Goal: Information Seeking & Learning: Learn about a topic

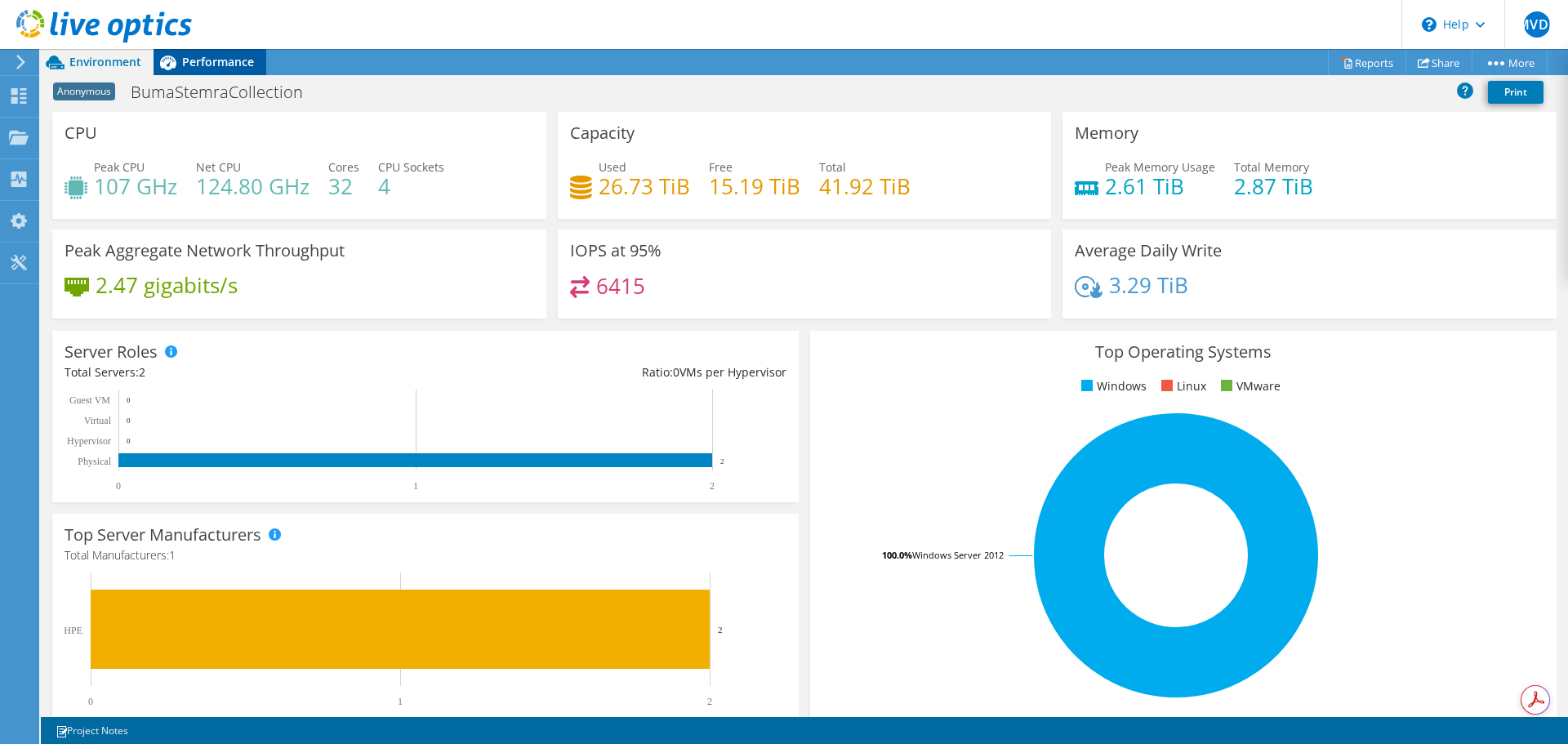
click at [204, 60] on span "Performance" at bounding box center [219, 62] width 72 height 16
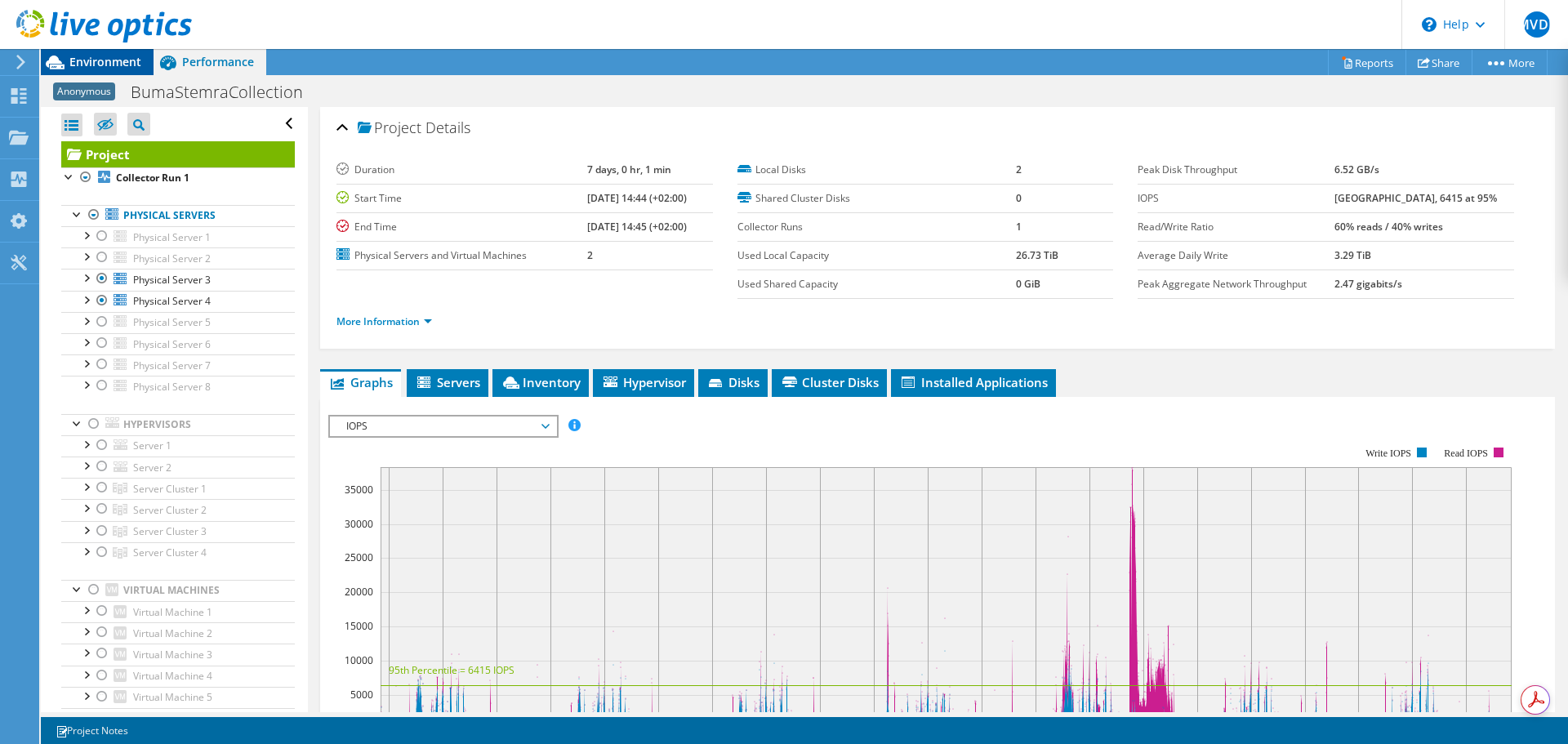
click at [107, 62] on span "Environment" at bounding box center [105, 62] width 72 height 16
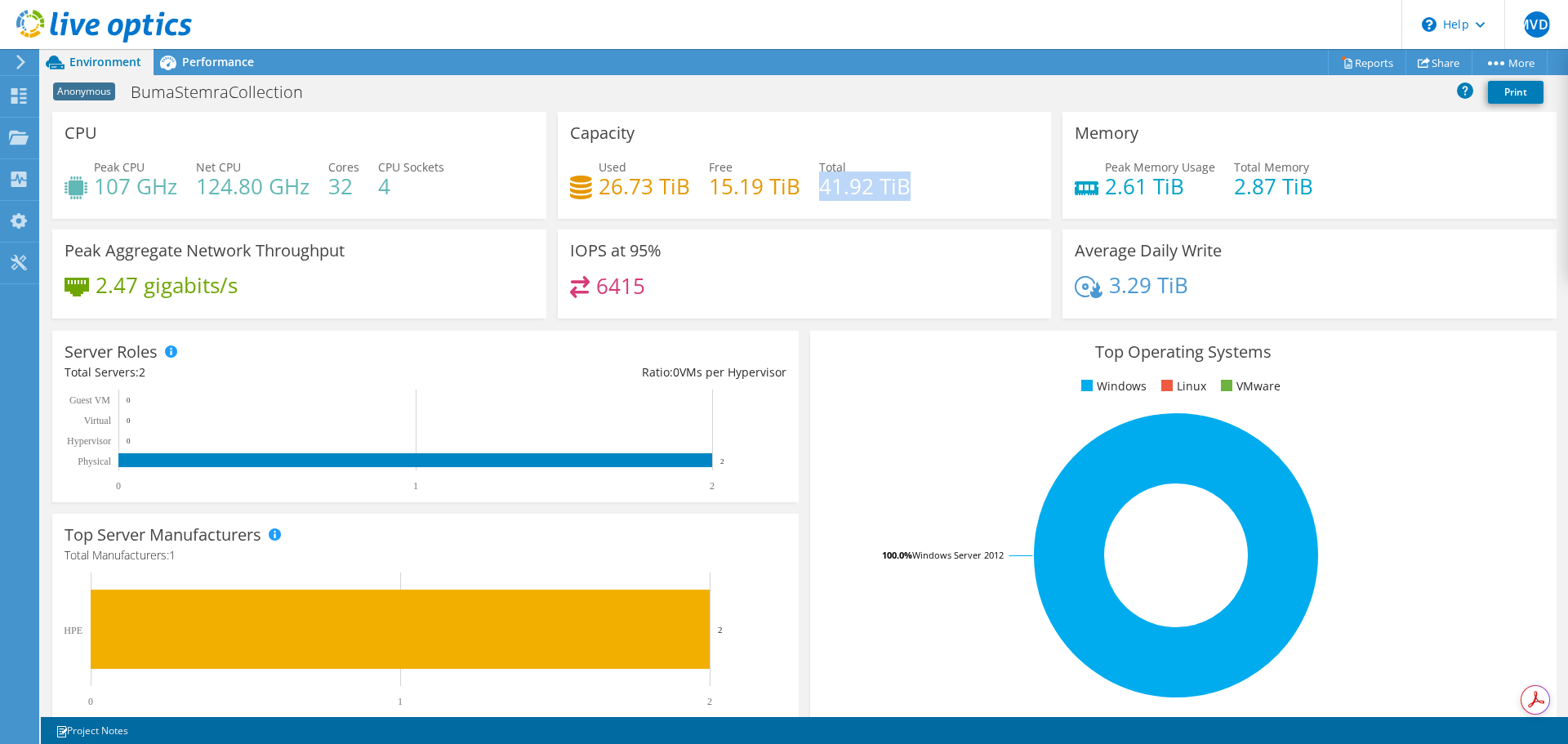
drag, startPoint x: 812, startPoint y: 190, endPoint x: 916, endPoint y: 187, distance: 104.0
click at [916, 187] on div "Used 26.73 TiB Free 15.19 TiB Total 41.92 TiB" at bounding box center [805, 185] width 470 height 53
click at [103, 54] on div at bounding box center [96, 27] width 192 height 55
click at [16, 99] on use at bounding box center [20, 96] width 16 height 16
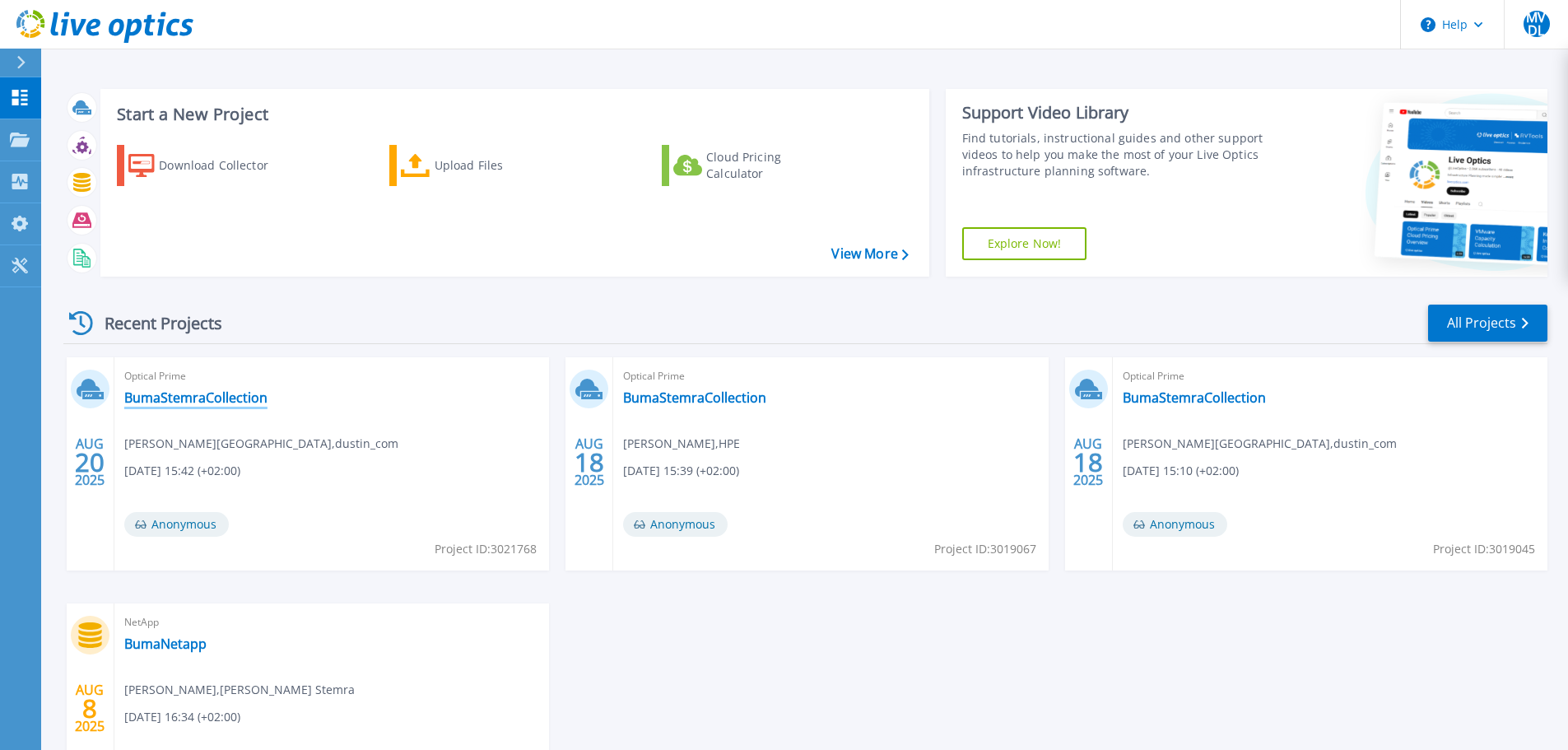
click at [215, 394] on link "BumaStemraCollection" at bounding box center [196, 398] width 144 height 17
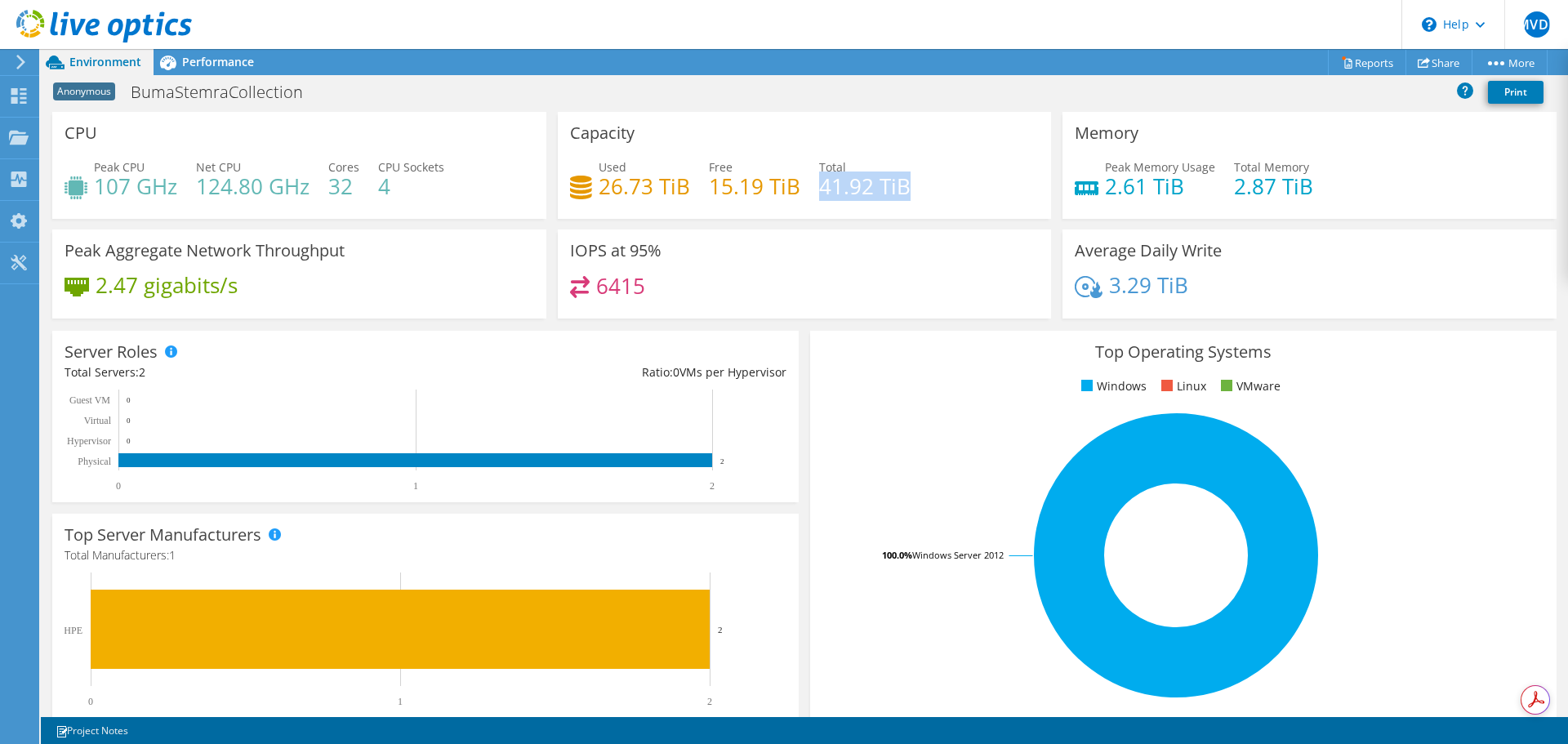
drag, startPoint x: 815, startPoint y: 189, endPoint x: 906, endPoint y: 189, distance: 91.0
click at [906, 189] on div "Used 26.73 TiB Free 15.19 TiB Total 41.92 TiB" at bounding box center [805, 185] width 470 height 53
click at [190, 61] on span "Performance" at bounding box center [219, 62] width 72 height 16
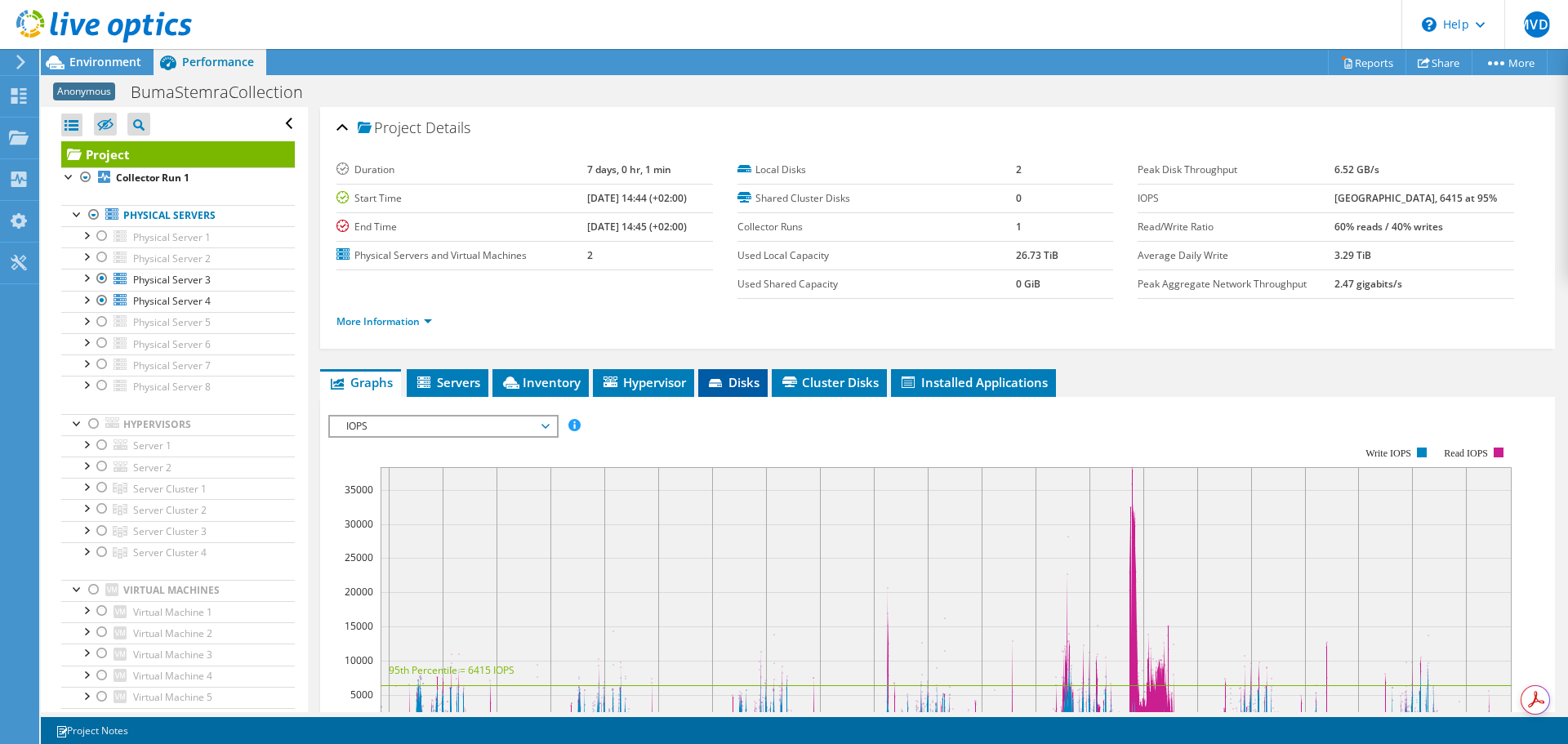
click at [731, 387] on span "Disks" at bounding box center [732, 382] width 53 height 17
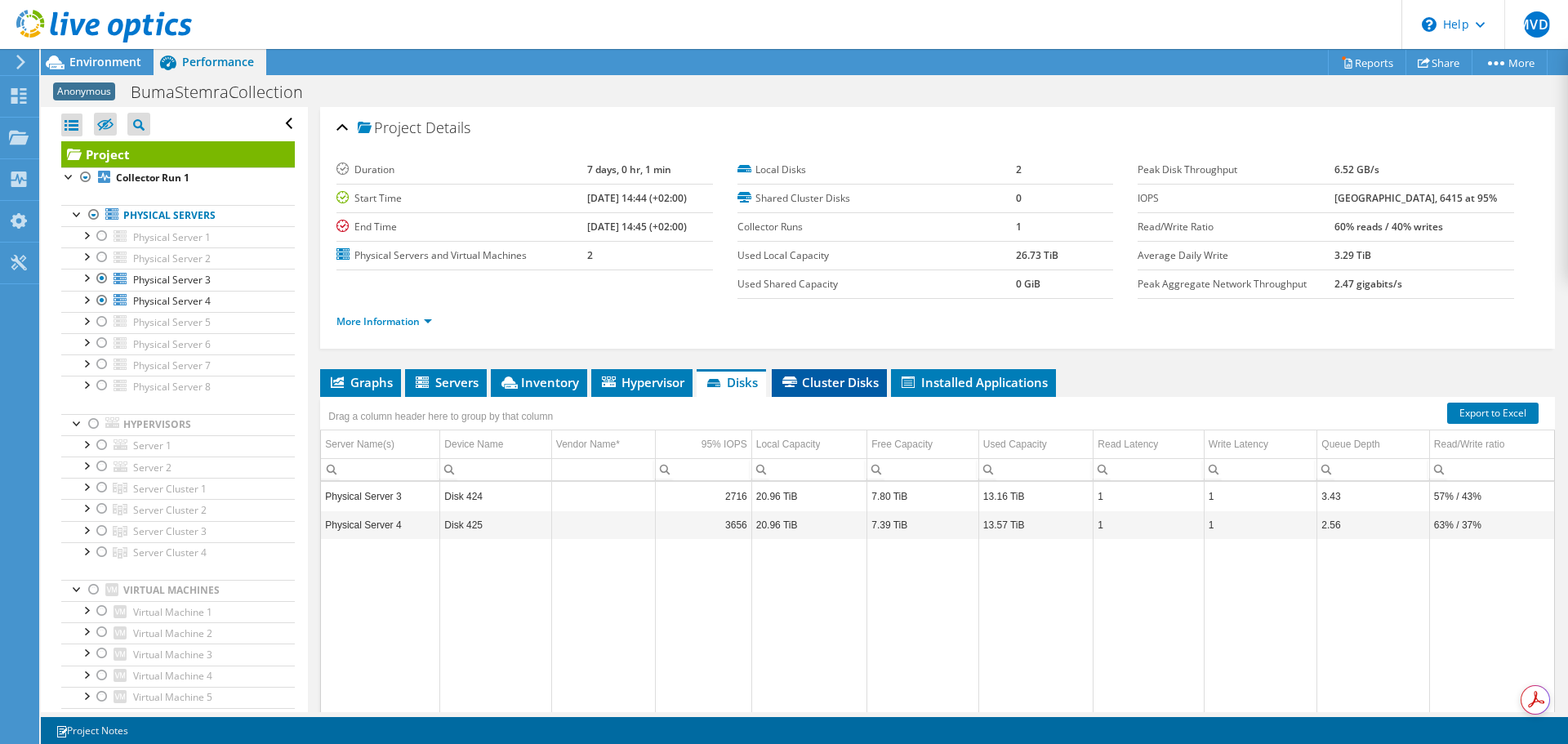
click at [842, 382] on span "Cluster Disks" at bounding box center [829, 382] width 99 height 17
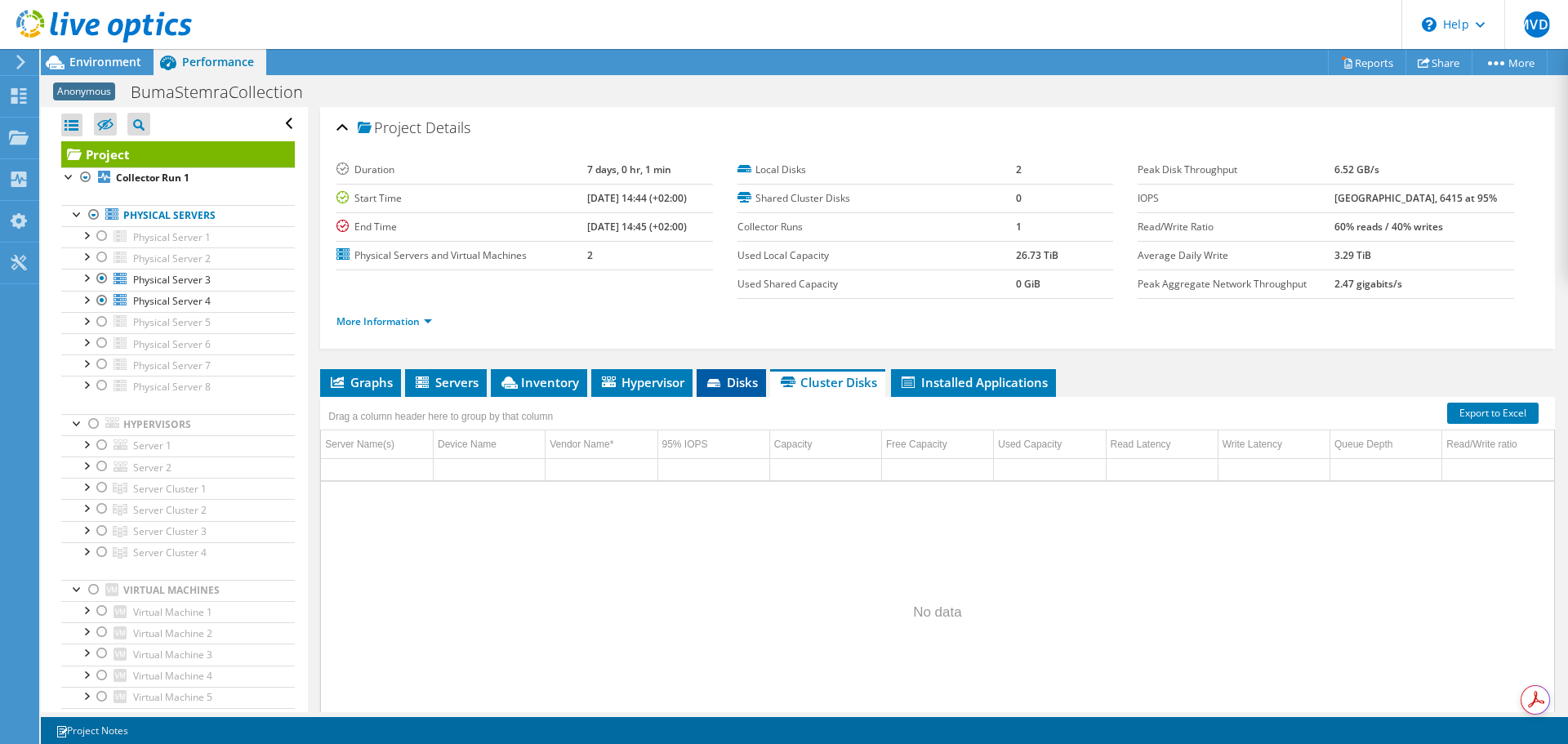
click at [718, 377] on span "Disks" at bounding box center [731, 382] width 53 height 17
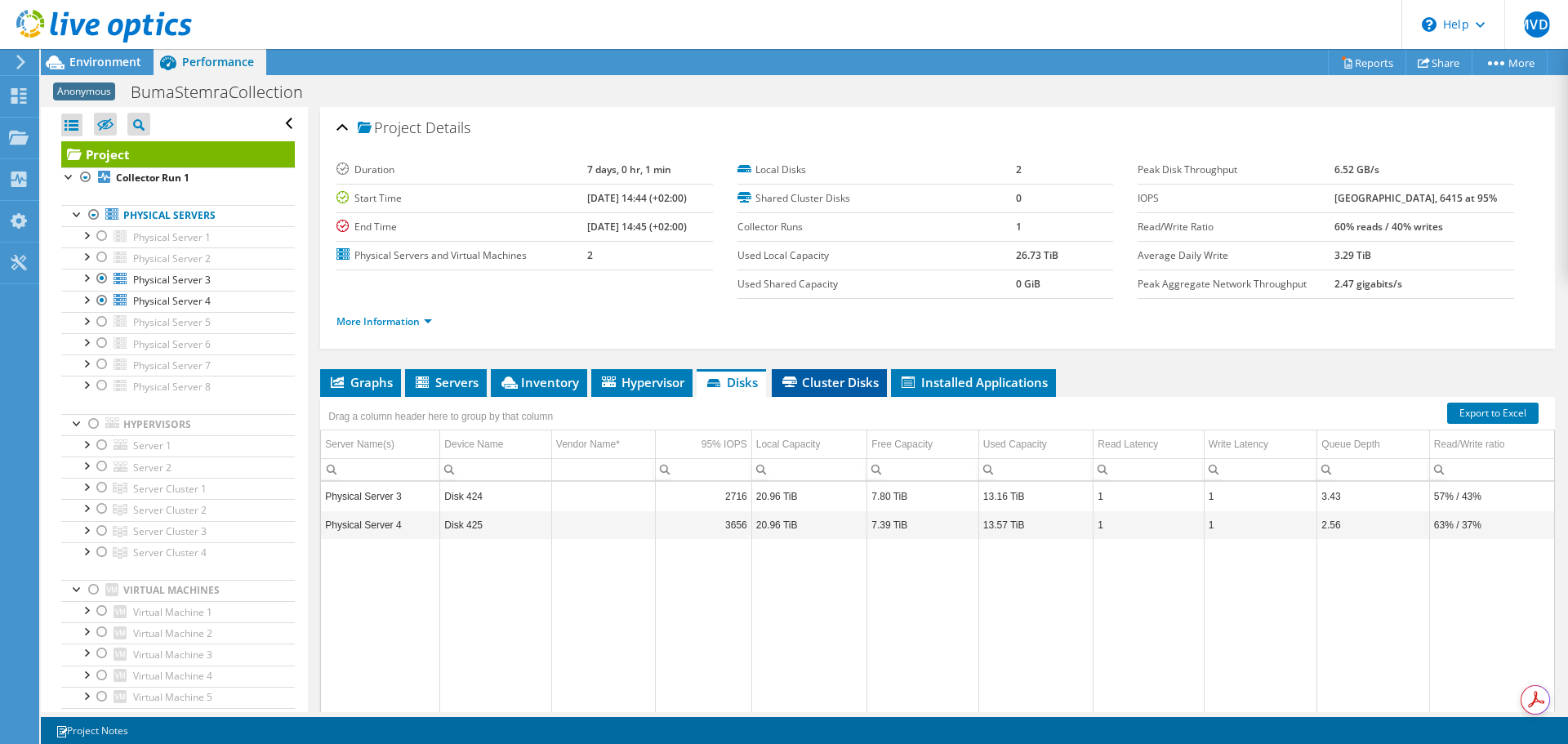
click at [833, 377] on span "Cluster Disks" at bounding box center [829, 382] width 99 height 17
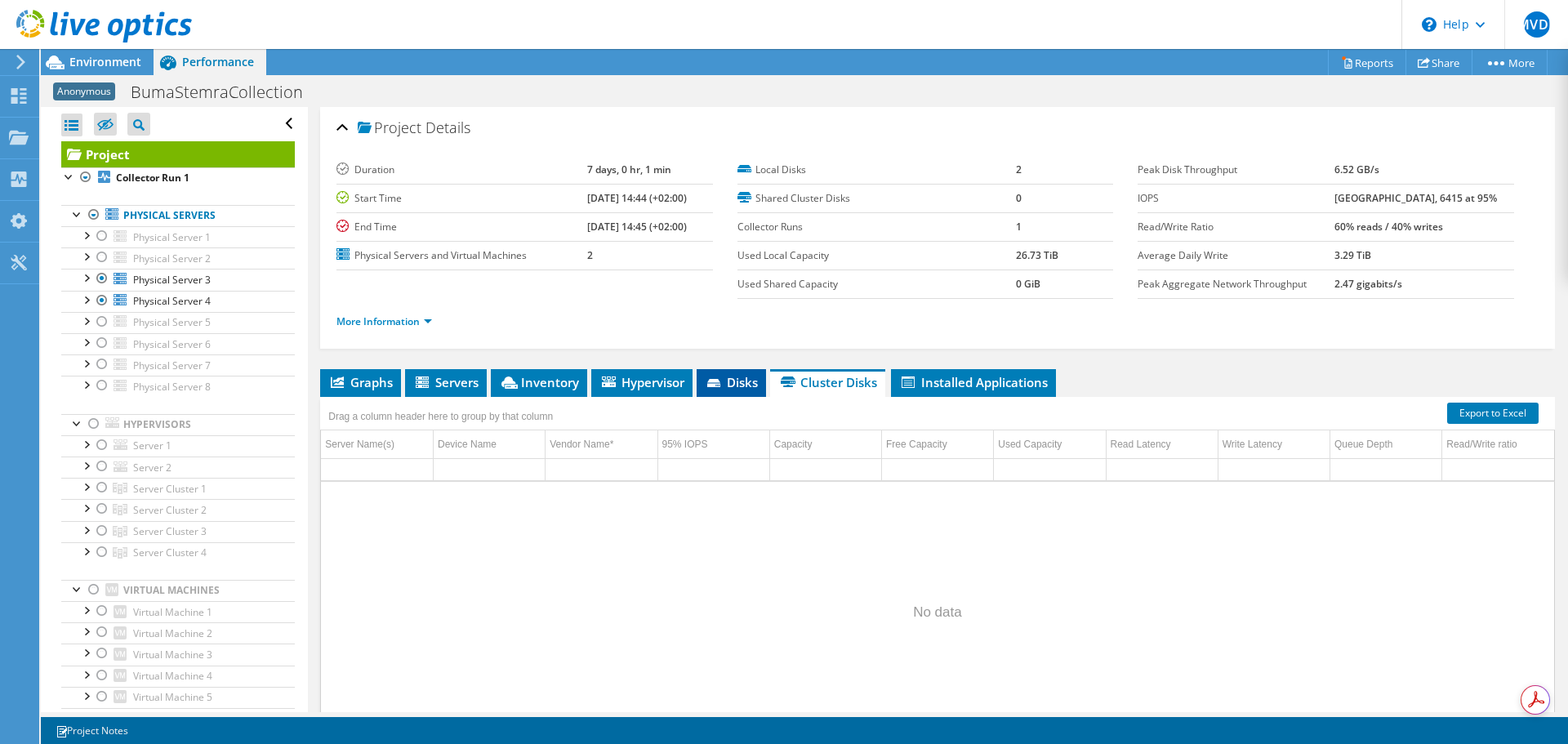
click at [734, 375] on span "Disks" at bounding box center [731, 382] width 53 height 17
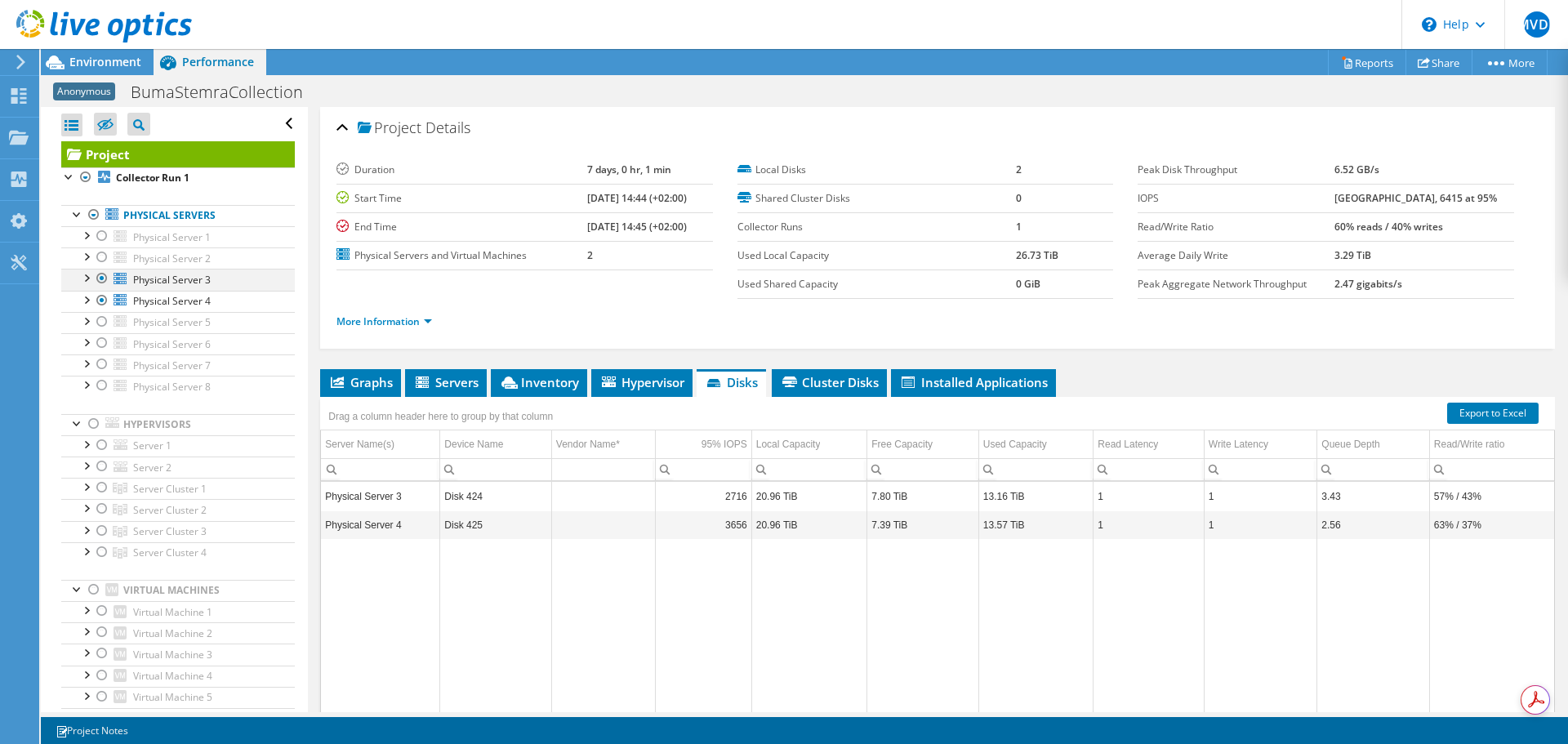
click at [83, 277] on div at bounding box center [85, 276] width 17 height 17
click at [87, 343] on div at bounding box center [85, 341] width 17 height 17
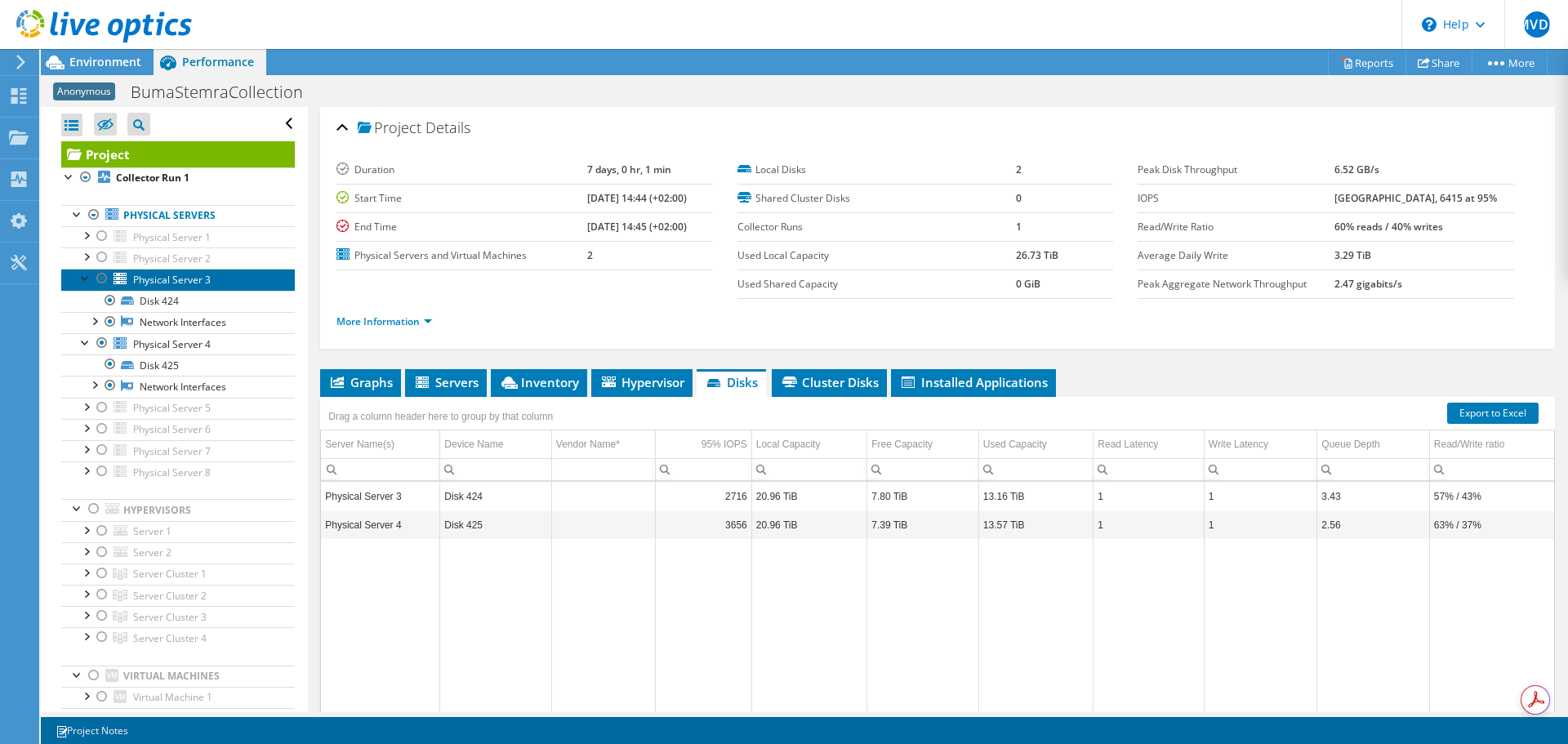
click at [194, 281] on span "Physical Server 3" at bounding box center [171, 279] width 77 height 14
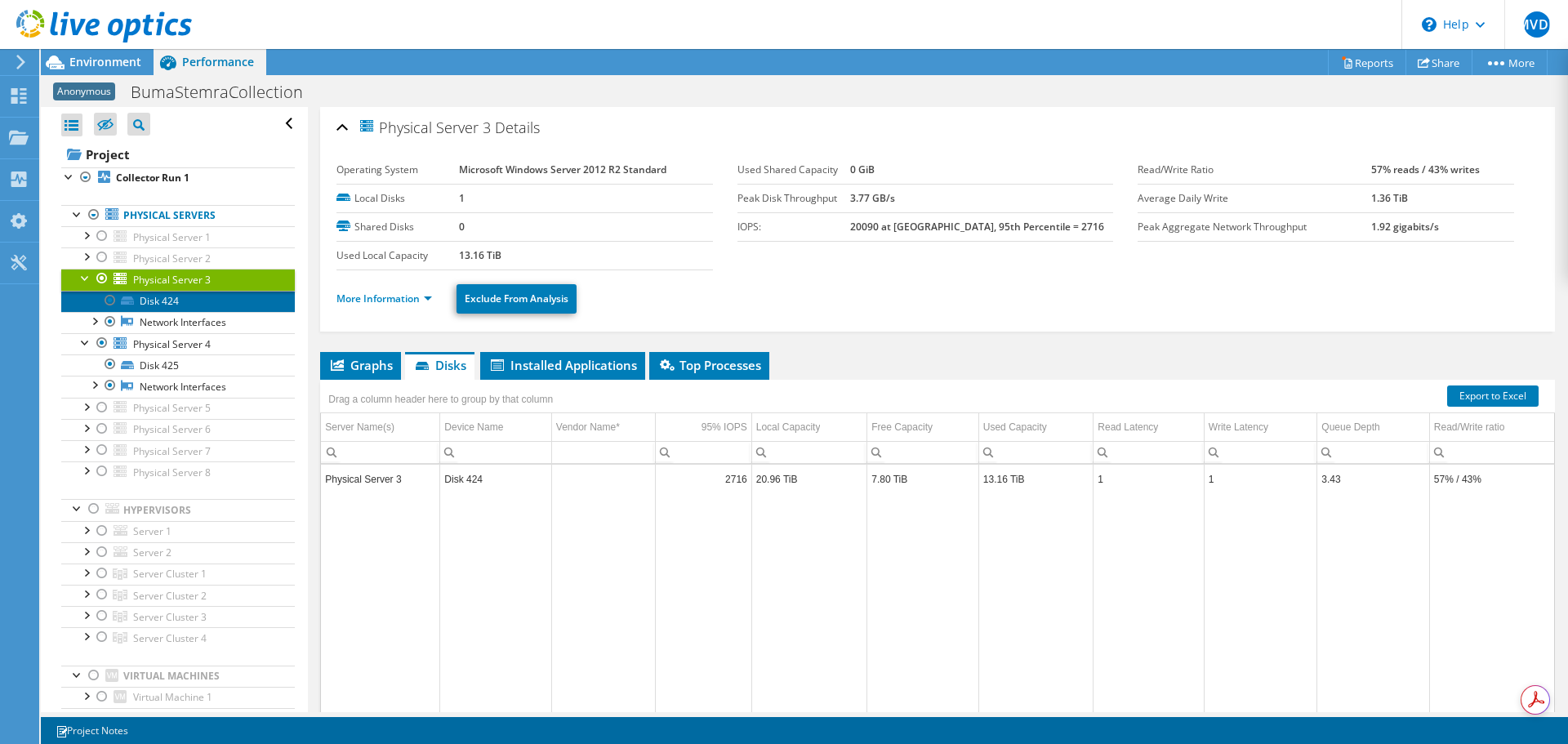
click at [156, 304] on link "Disk 424" at bounding box center [178, 302] width 233 height 21
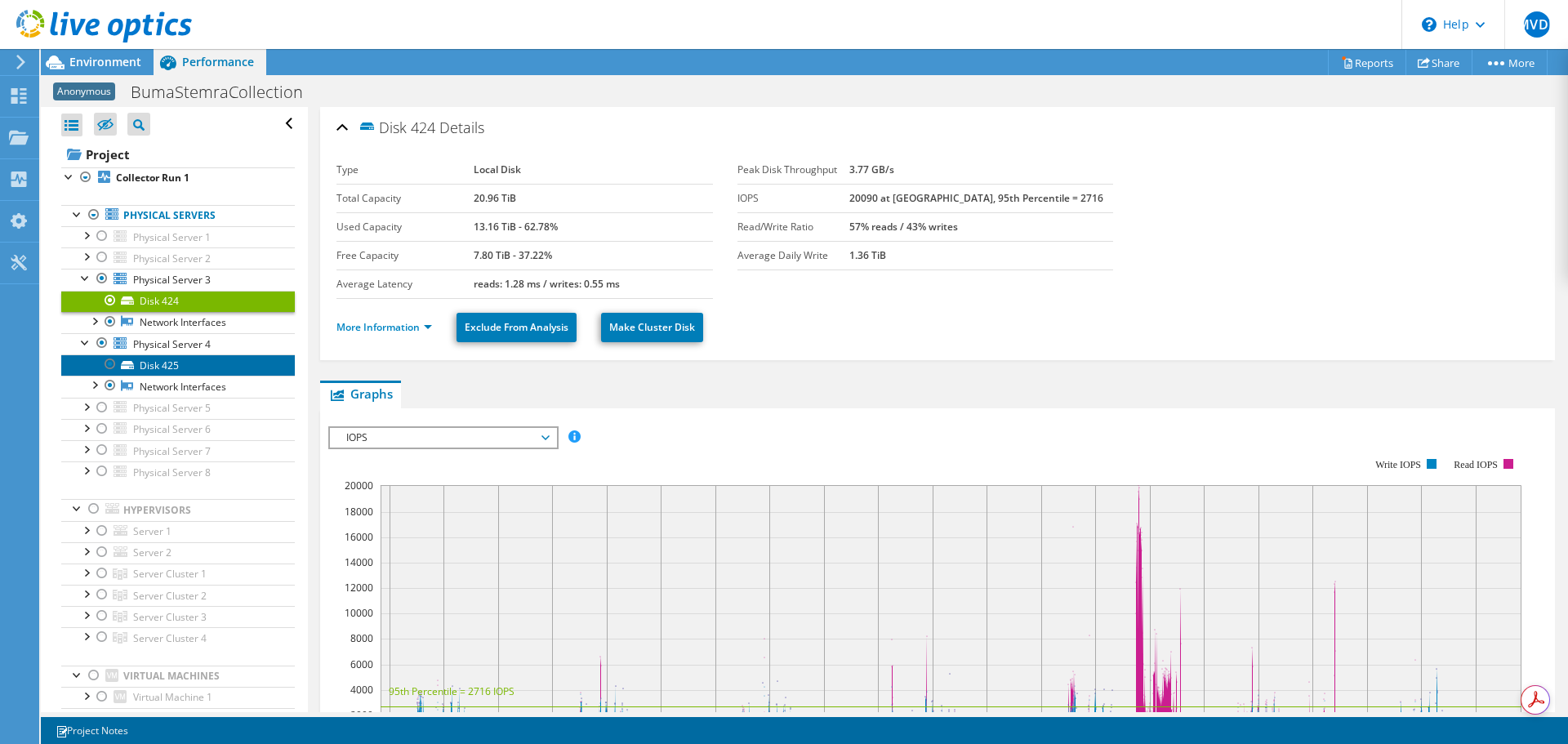
click at [161, 362] on link "Disk 425" at bounding box center [178, 365] width 233 height 21
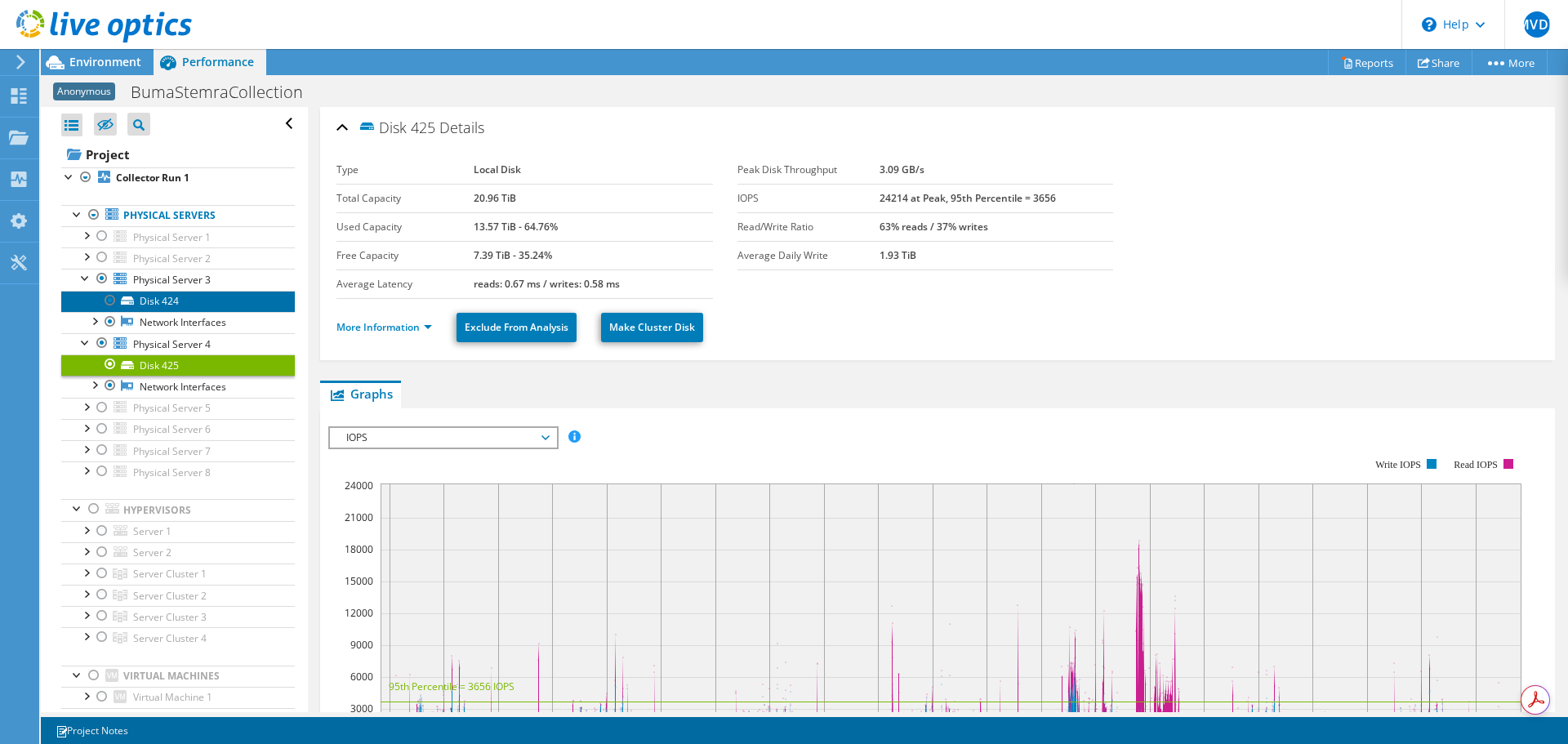
click at [161, 305] on link "Disk 424" at bounding box center [178, 302] width 233 height 21
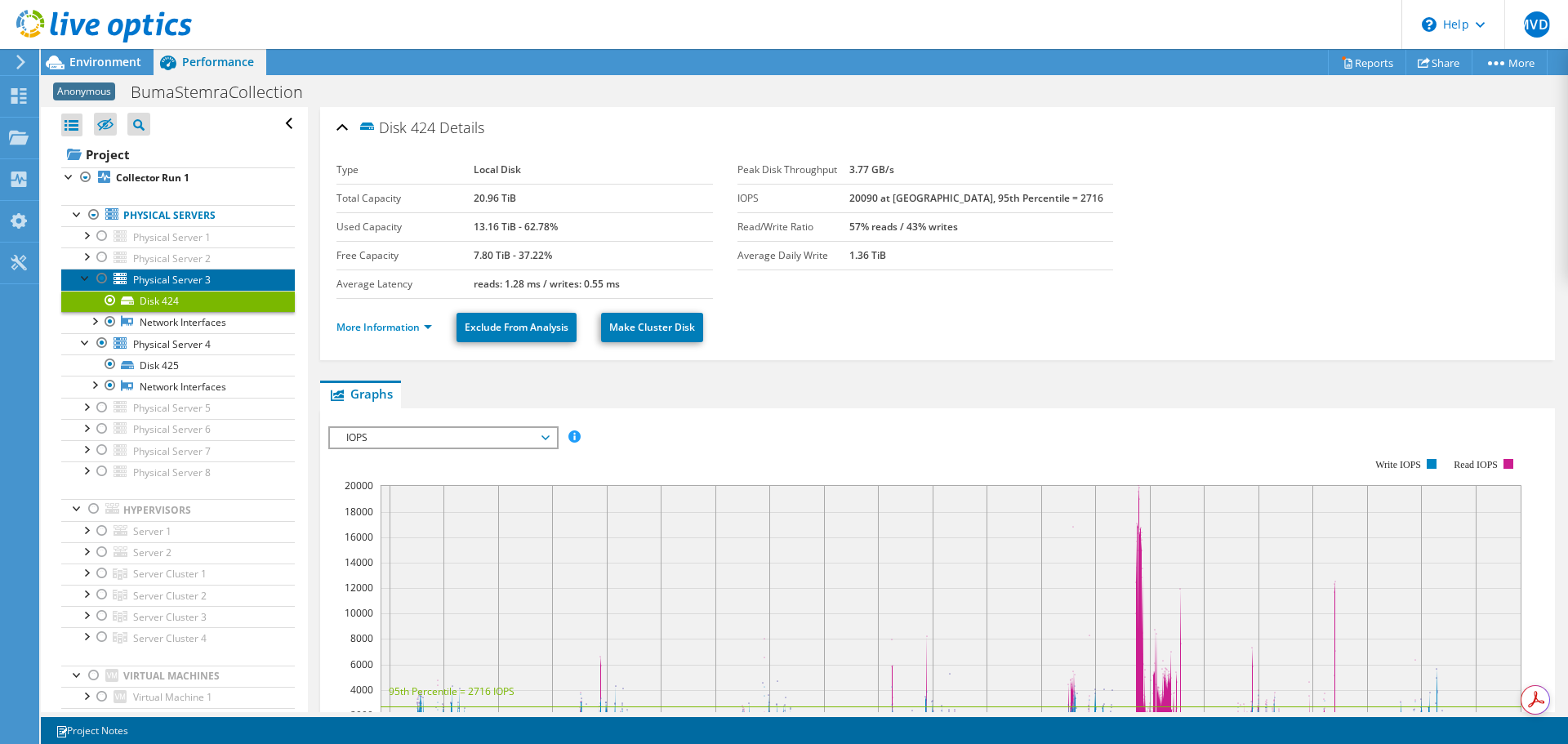
click at [136, 280] on span "Physical Server 3" at bounding box center [171, 279] width 77 height 14
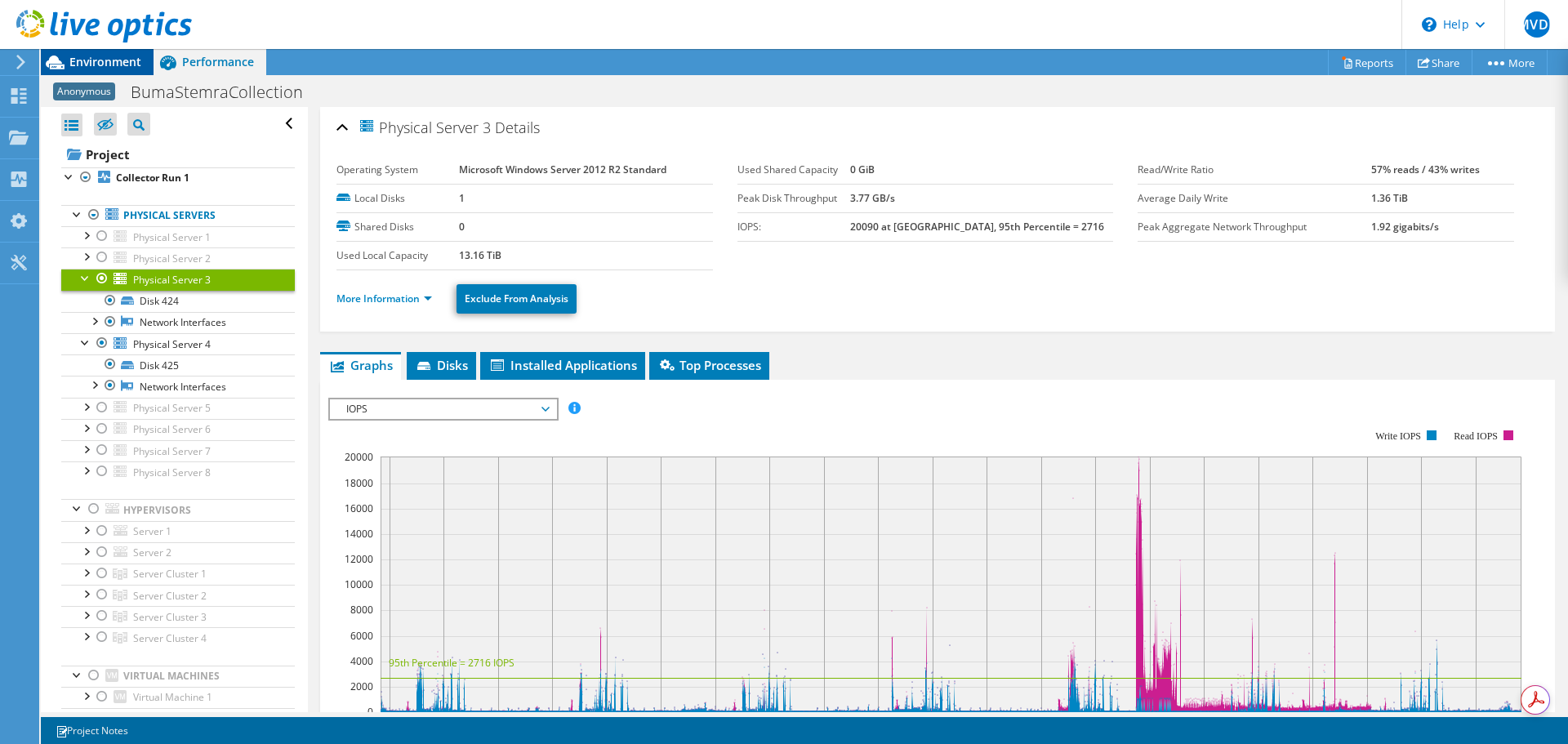
click at [95, 62] on span "Environment" at bounding box center [105, 62] width 72 height 16
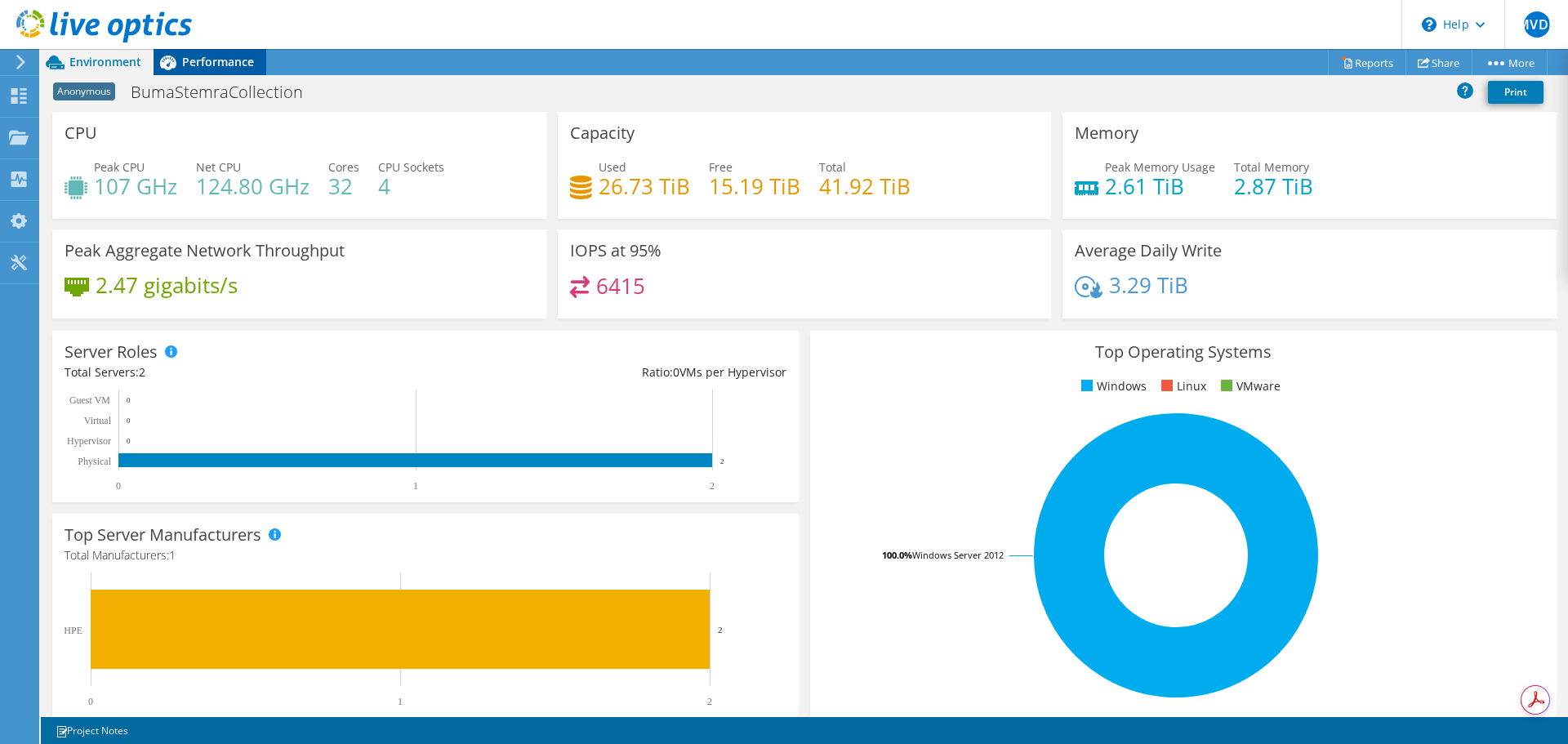
click at [201, 62] on span "Performance" at bounding box center [219, 62] width 72 height 16
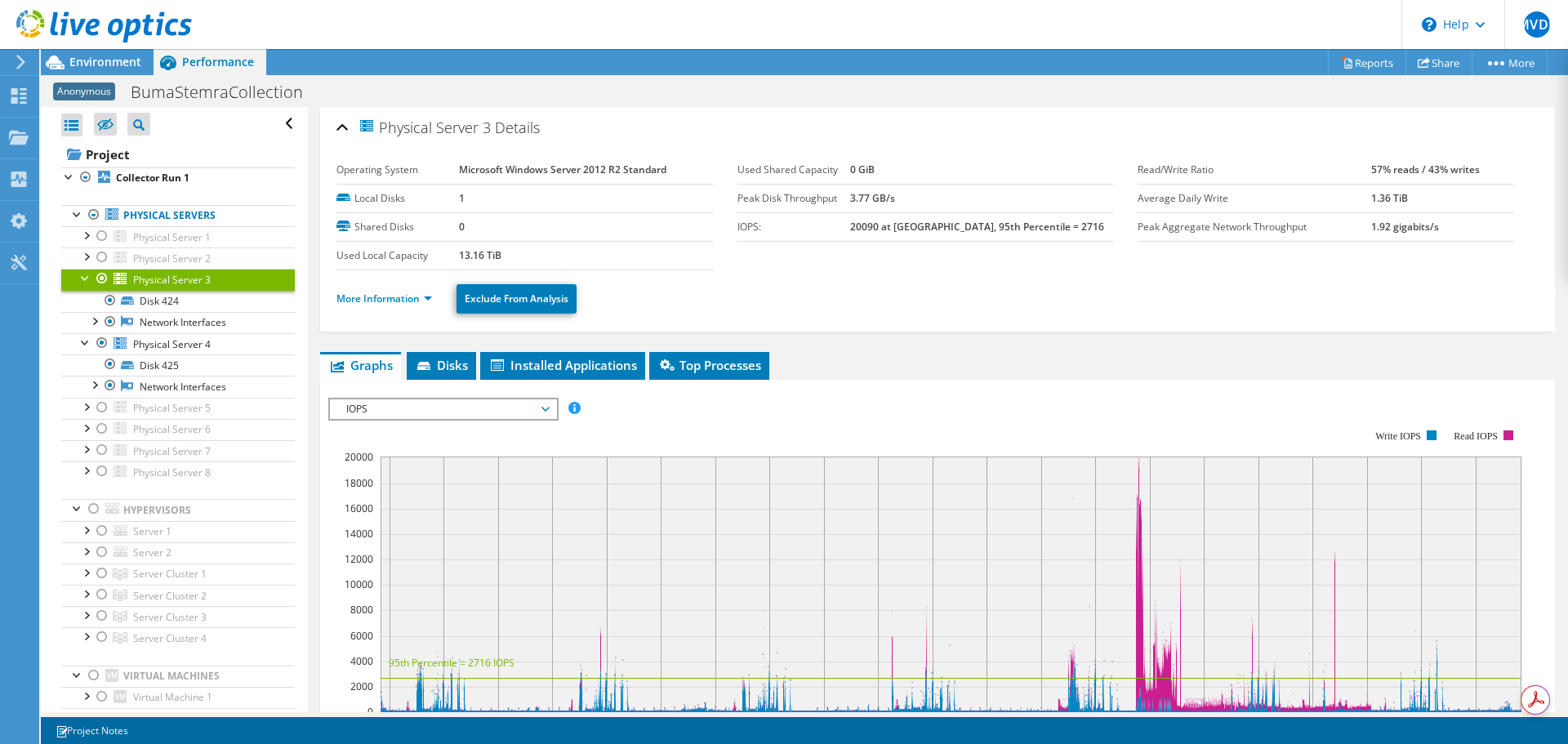
click at [82, 277] on div at bounding box center [85, 276] width 17 height 17
click at [87, 297] on div at bounding box center [85, 299] width 17 height 17
click at [103, 256] on div at bounding box center [102, 257] width 17 height 20
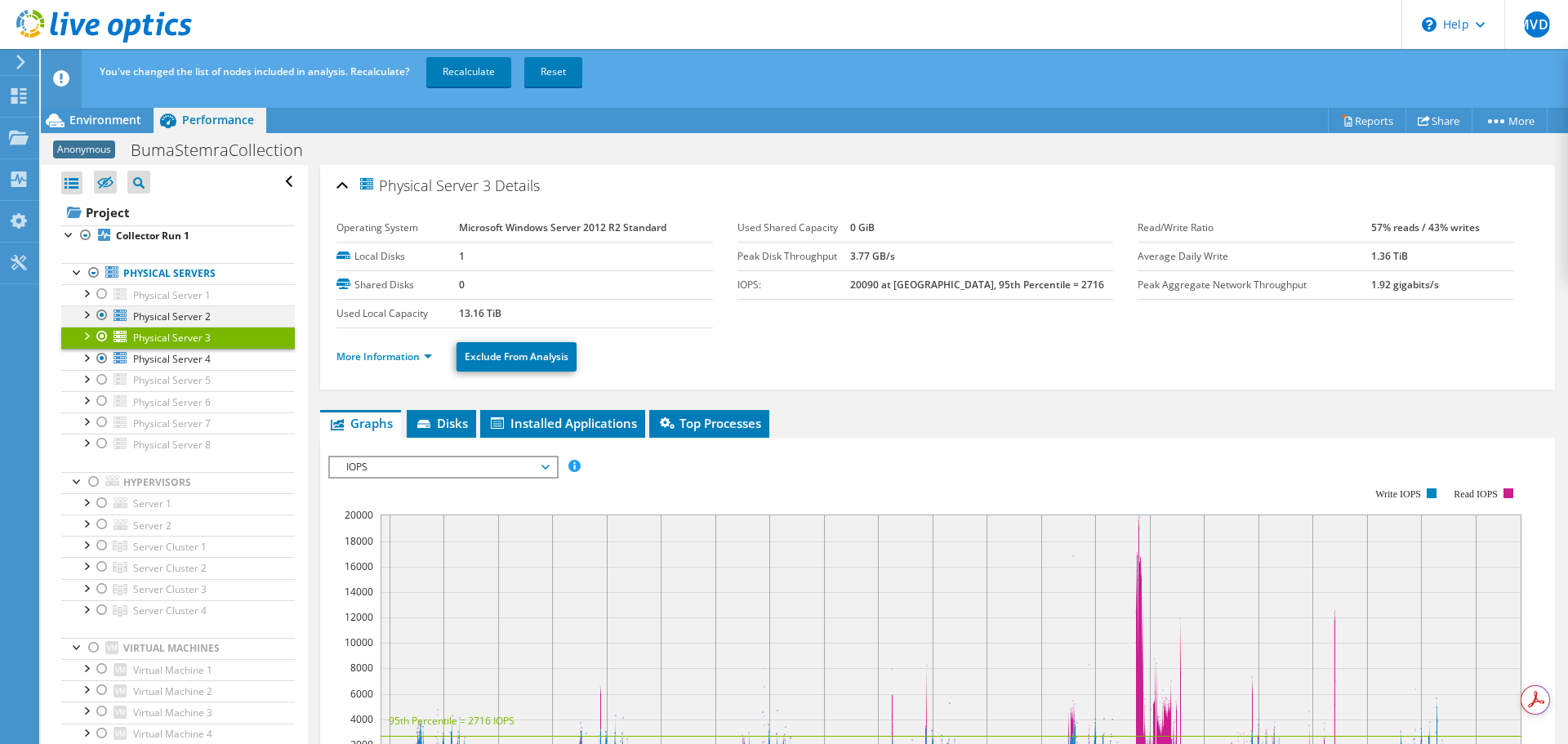
click at [103, 313] on div at bounding box center [102, 315] width 17 height 20
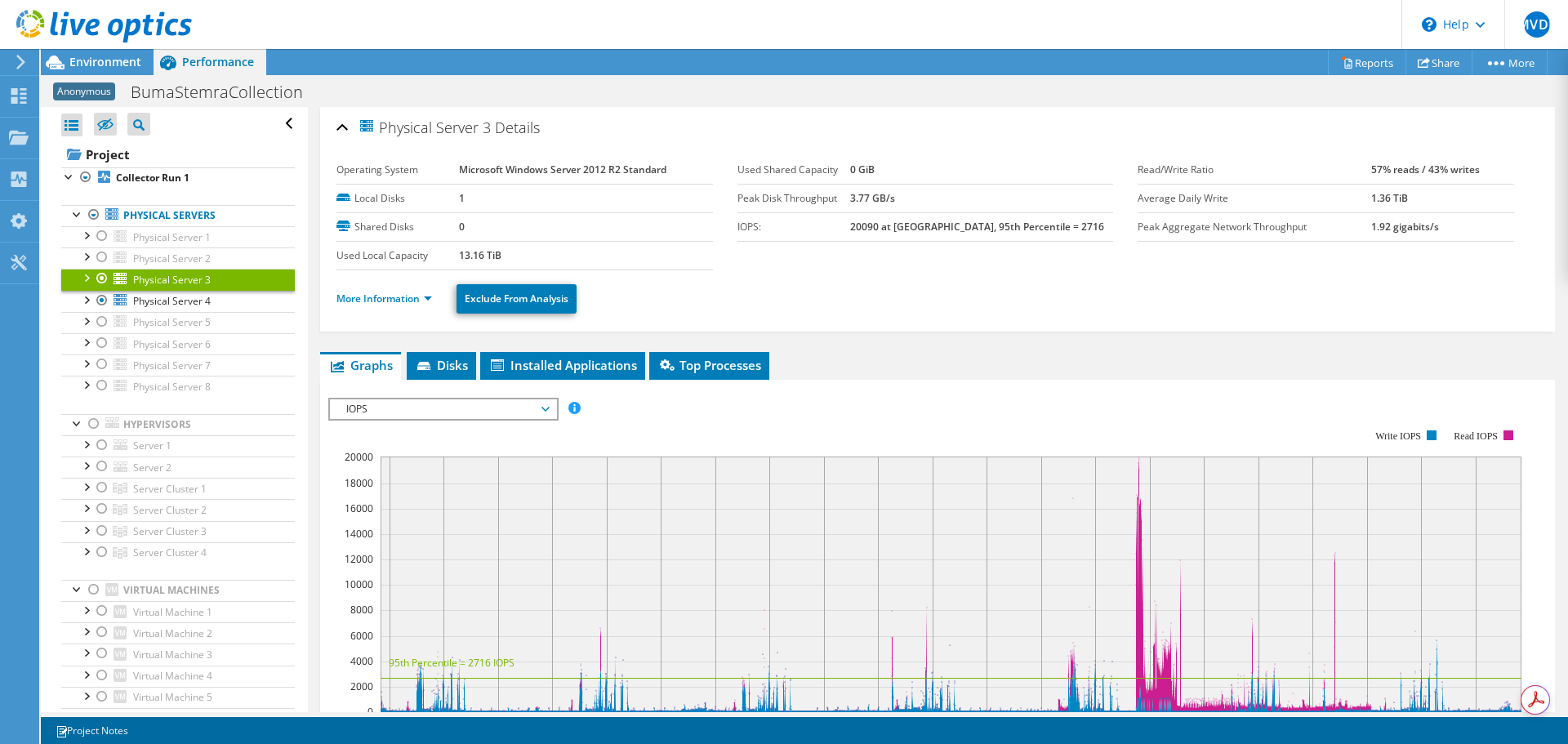
click at [103, 277] on div at bounding box center [102, 278] width 17 height 20
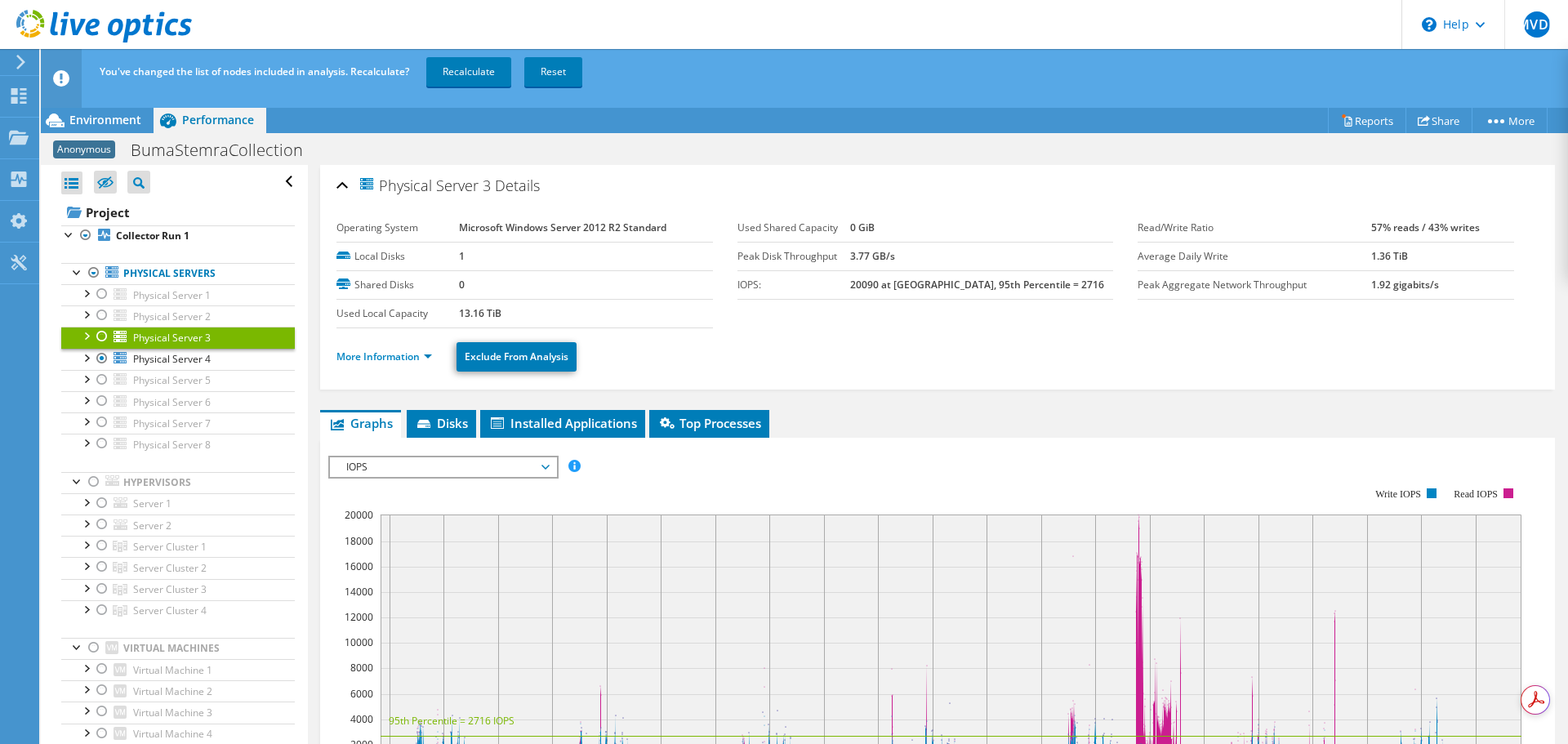
click at [103, 336] on div at bounding box center [102, 337] width 17 height 20
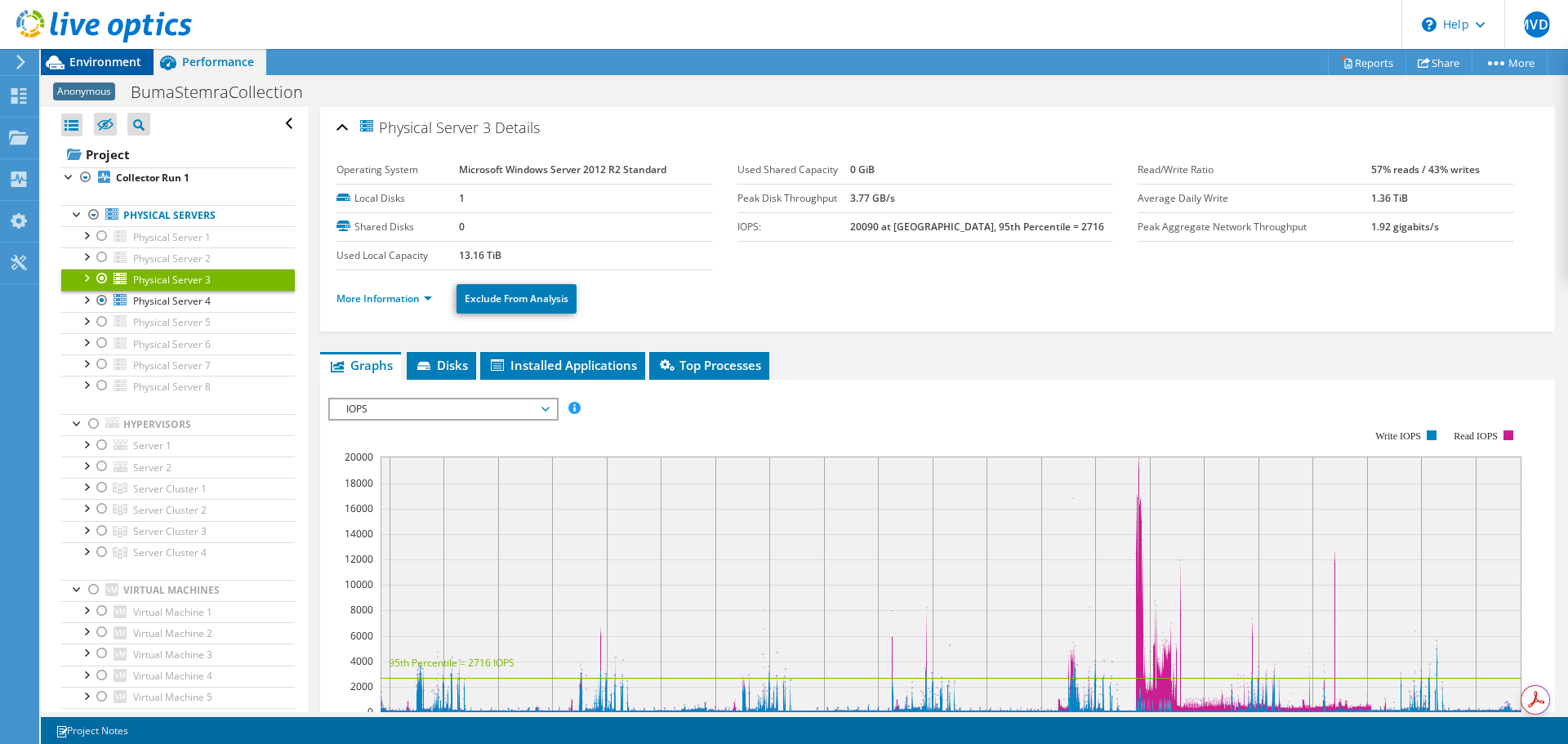
click at [103, 61] on span "Environment" at bounding box center [105, 62] width 72 height 16
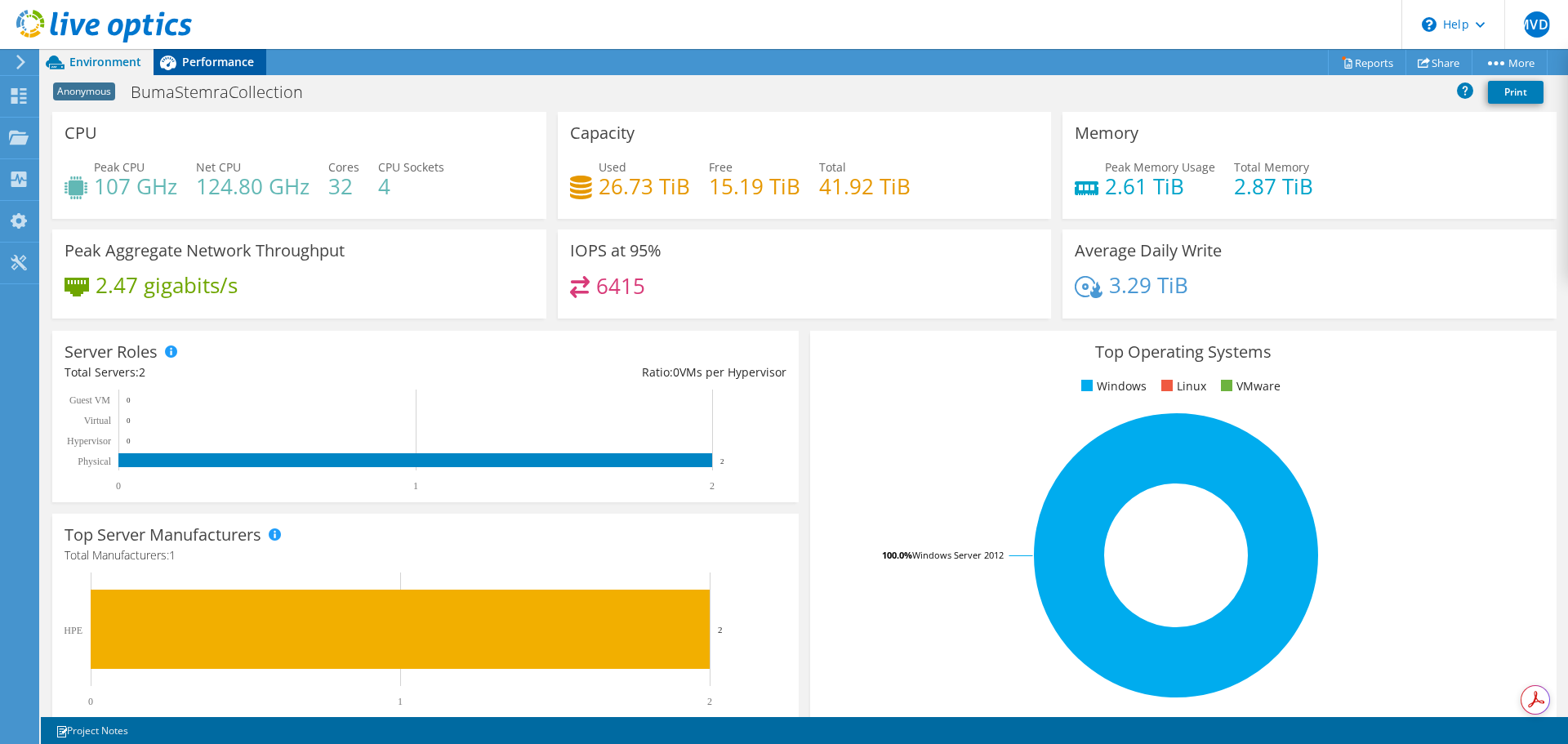
click at [207, 57] on span "Performance" at bounding box center [219, 62] width 72 height 16
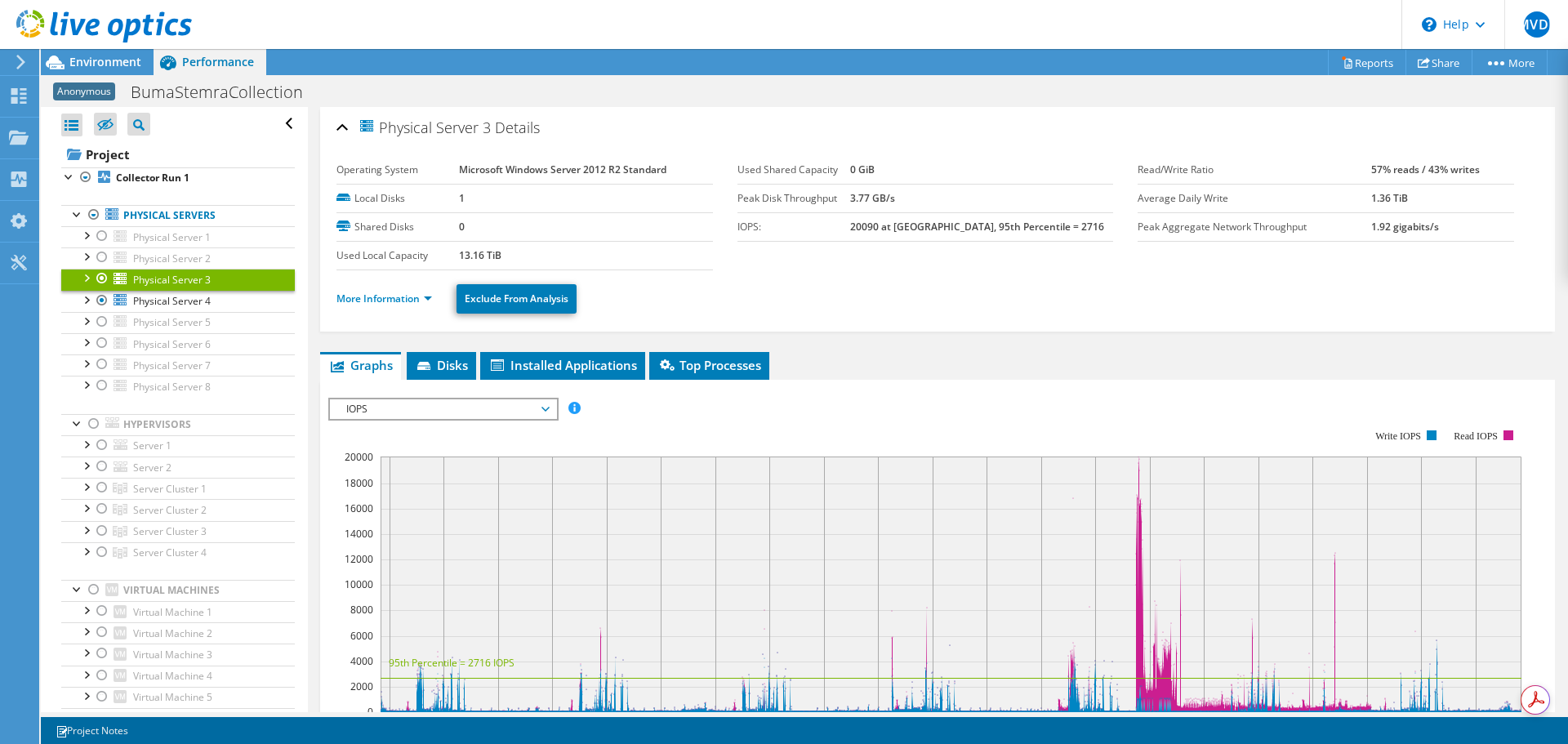
click at [12, 59] on div at bounding box center [18, 62] width 18 height 15
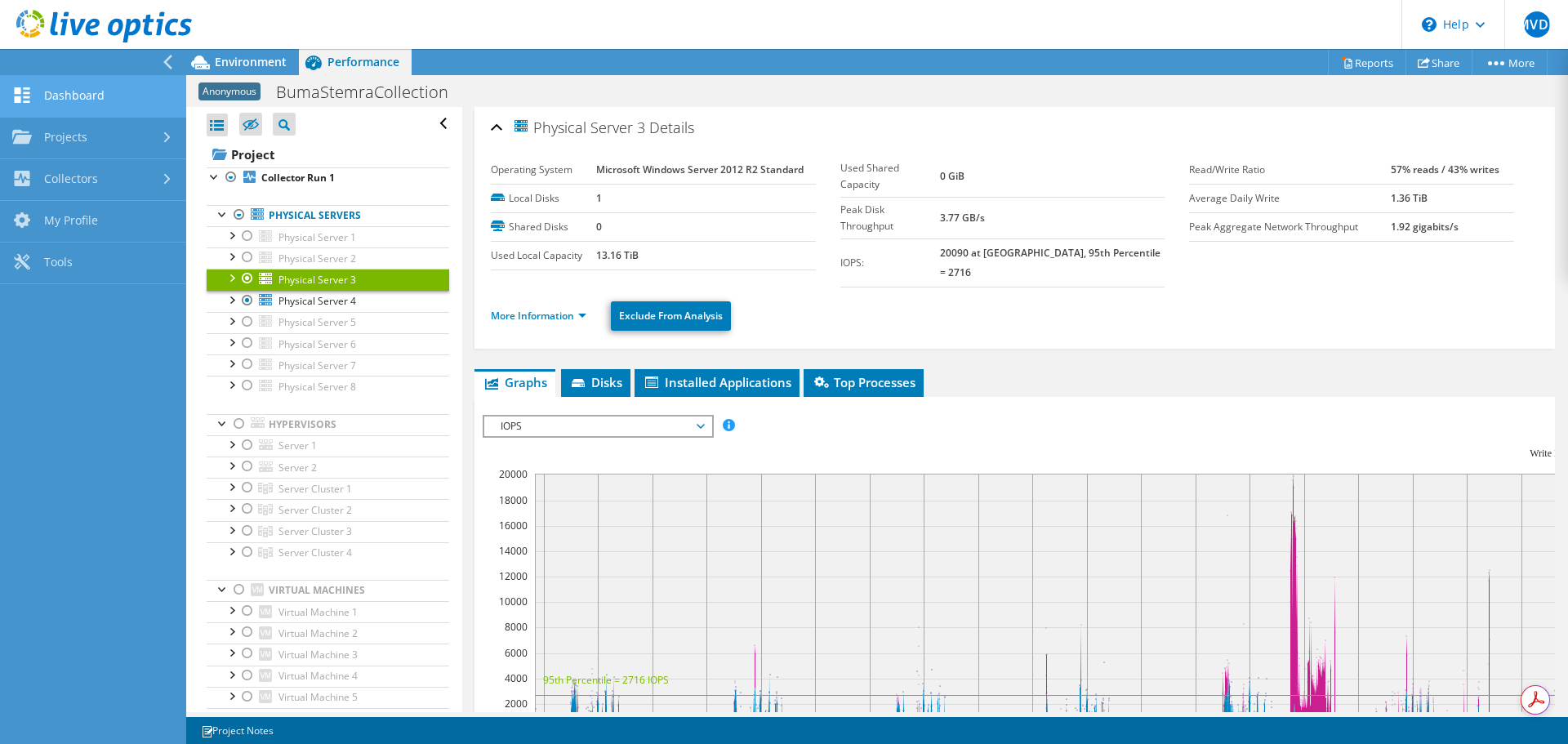
click at [69, 89] on link "Dashboard" at bounding box center [93, 97] width 186 height 42
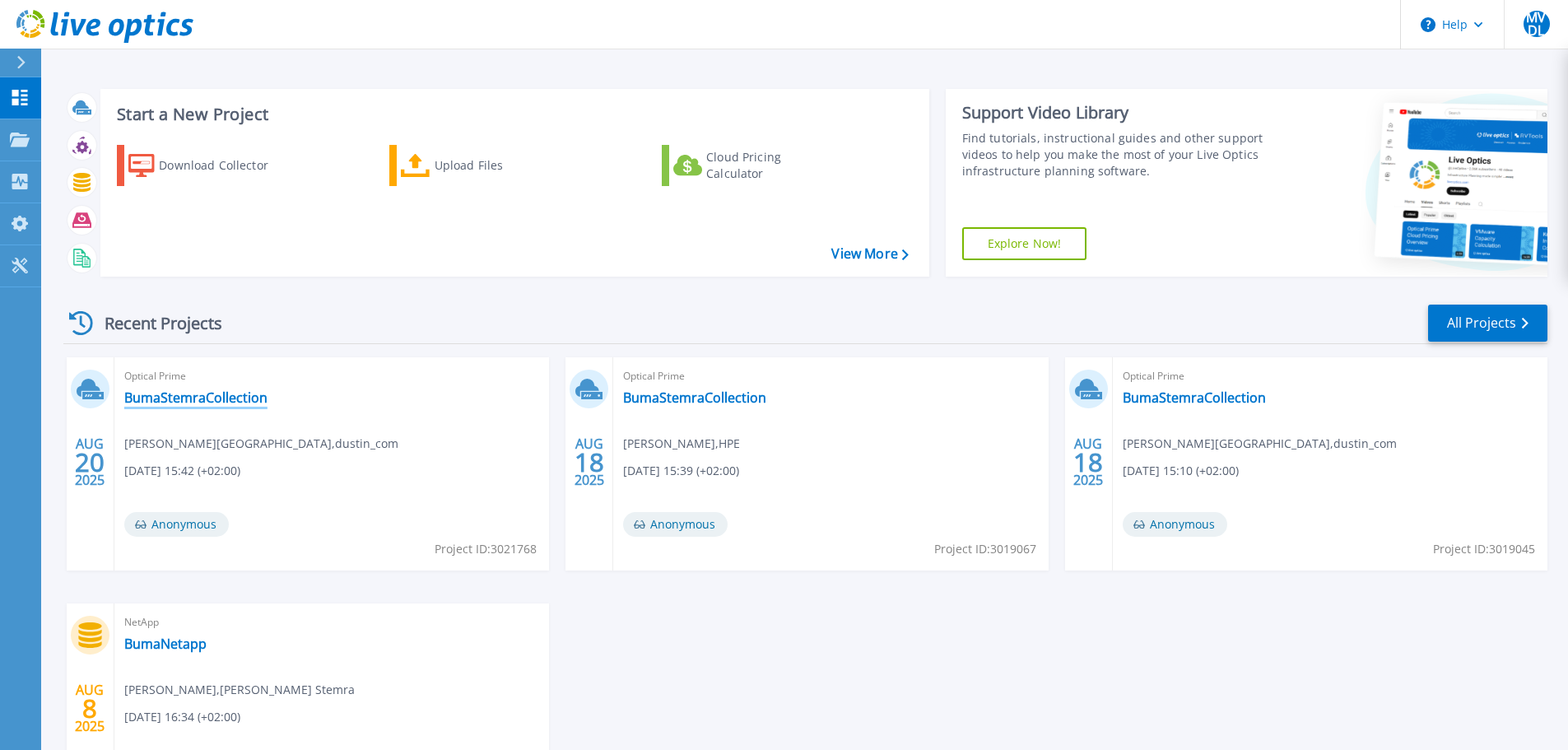
click at [185, 399] on link "BumaStemraCollection" at bounding box center [196, 398] width 144 height 17
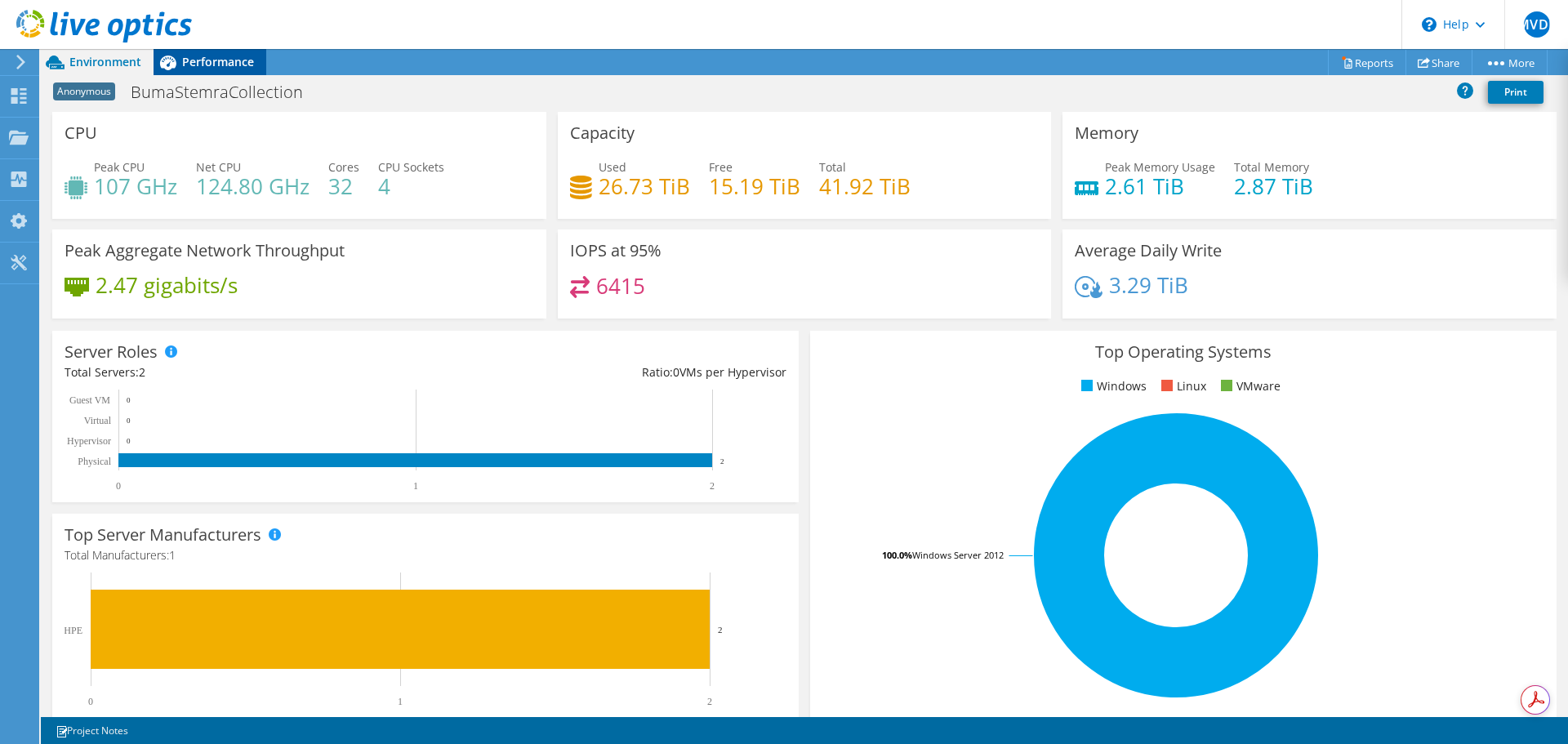
click at [237, 58] on span "Performance" at bounding box center [219, 62] width 72 height 16
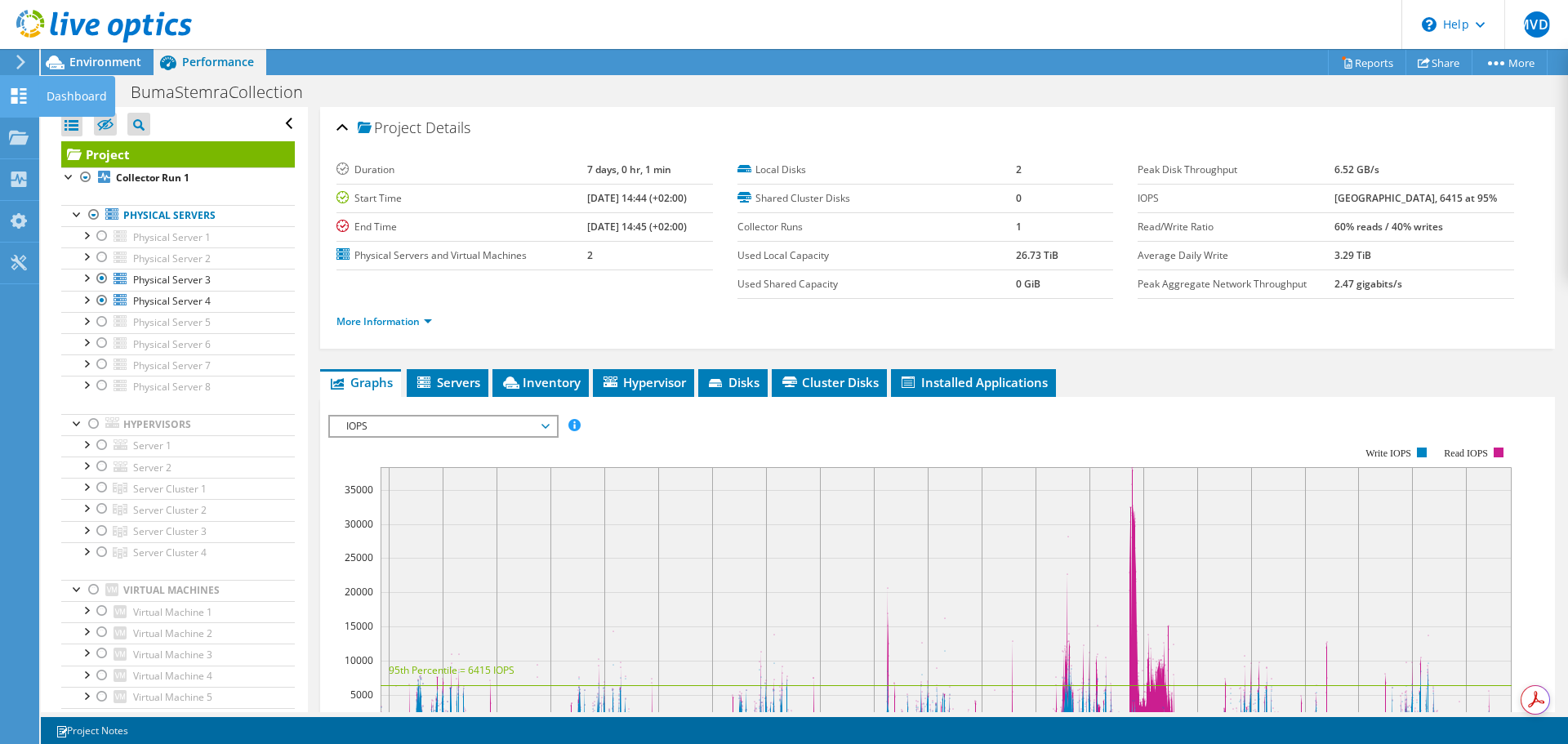
click at [19, 95] on icon at bounding box center [19, 96] width 20 height 16
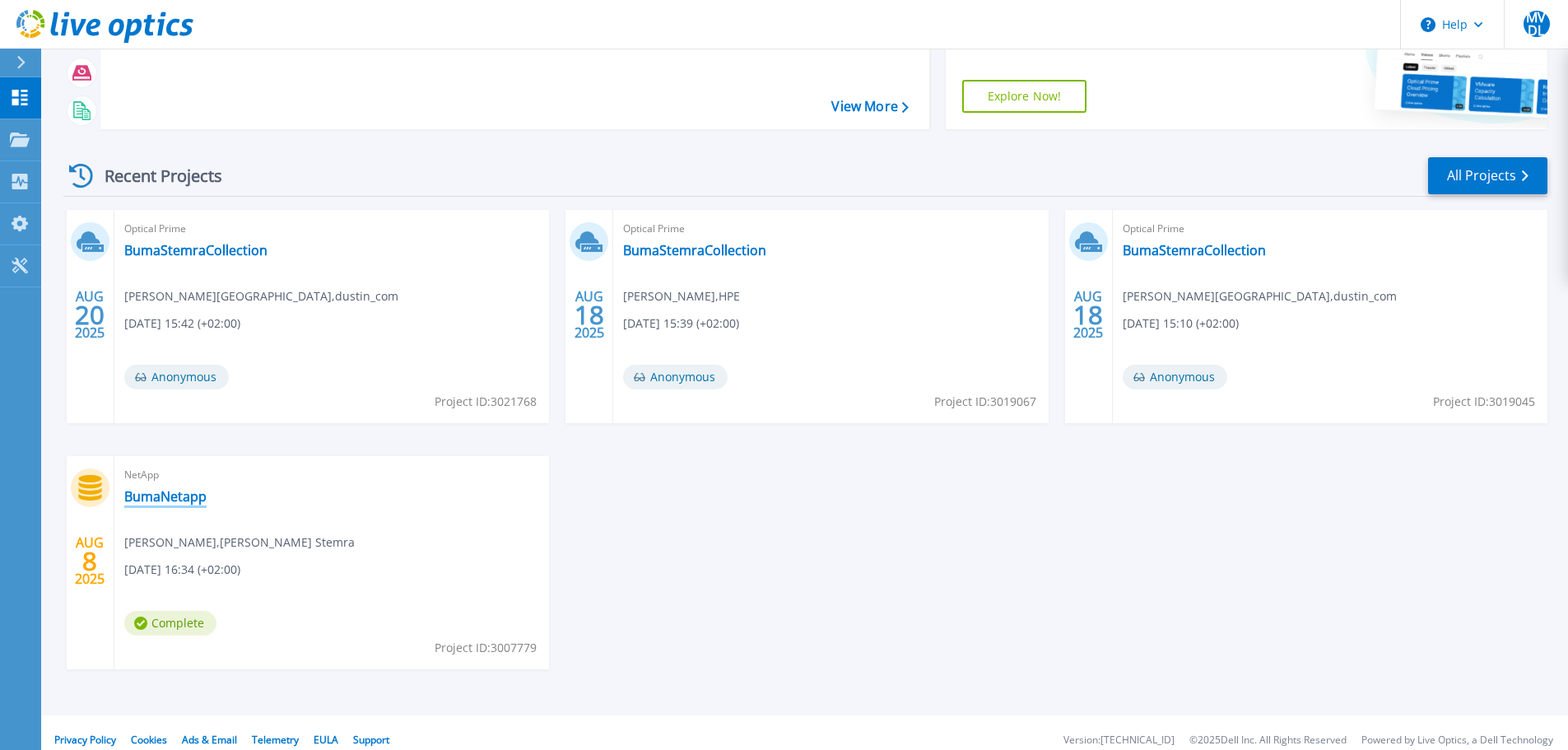
scroll to position [162, 0]
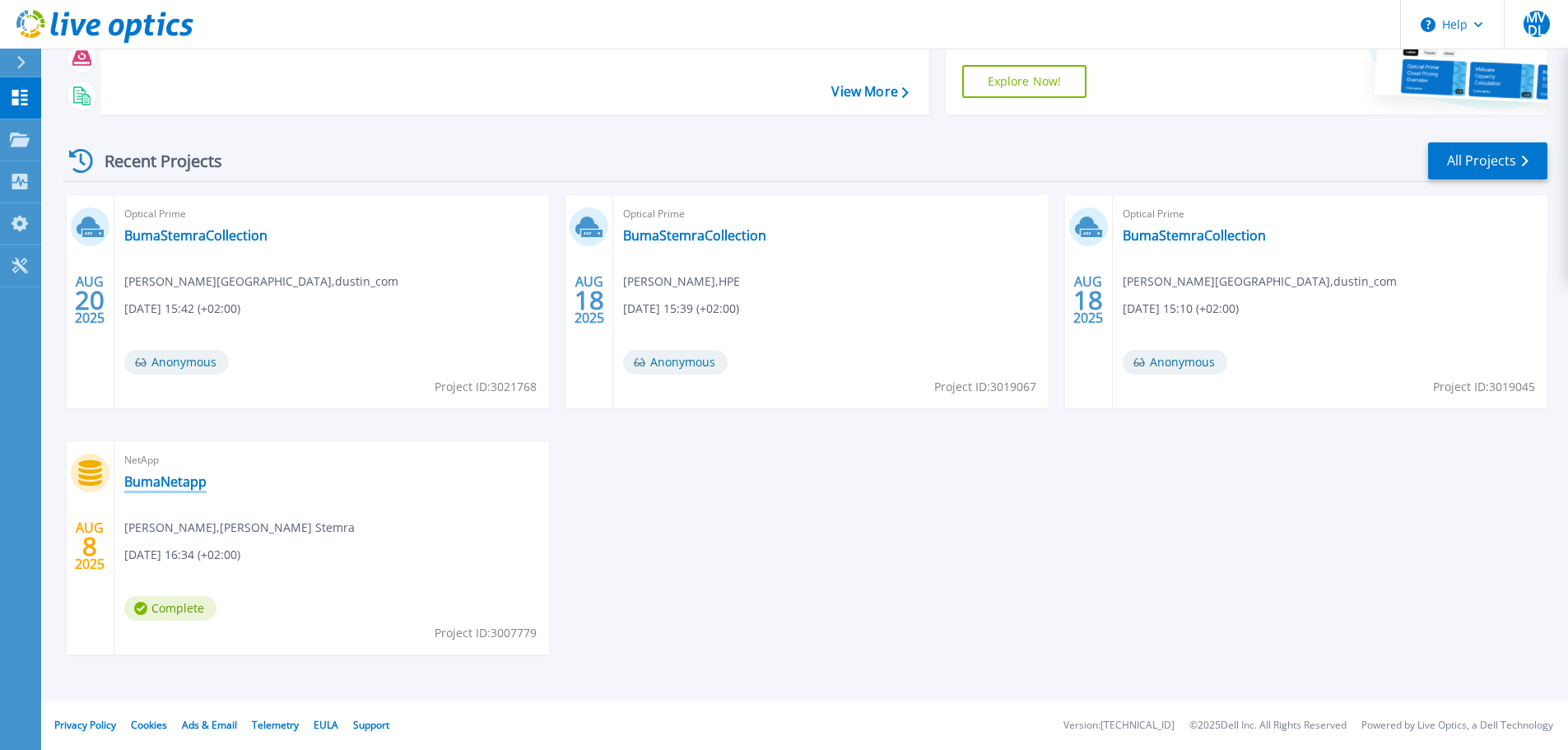
click at [171, 480] on link "BumaNetapp" at bounding box center [165, 481] width 83 height 17
